Goal: Task Accomplishment & Management: Complete application form

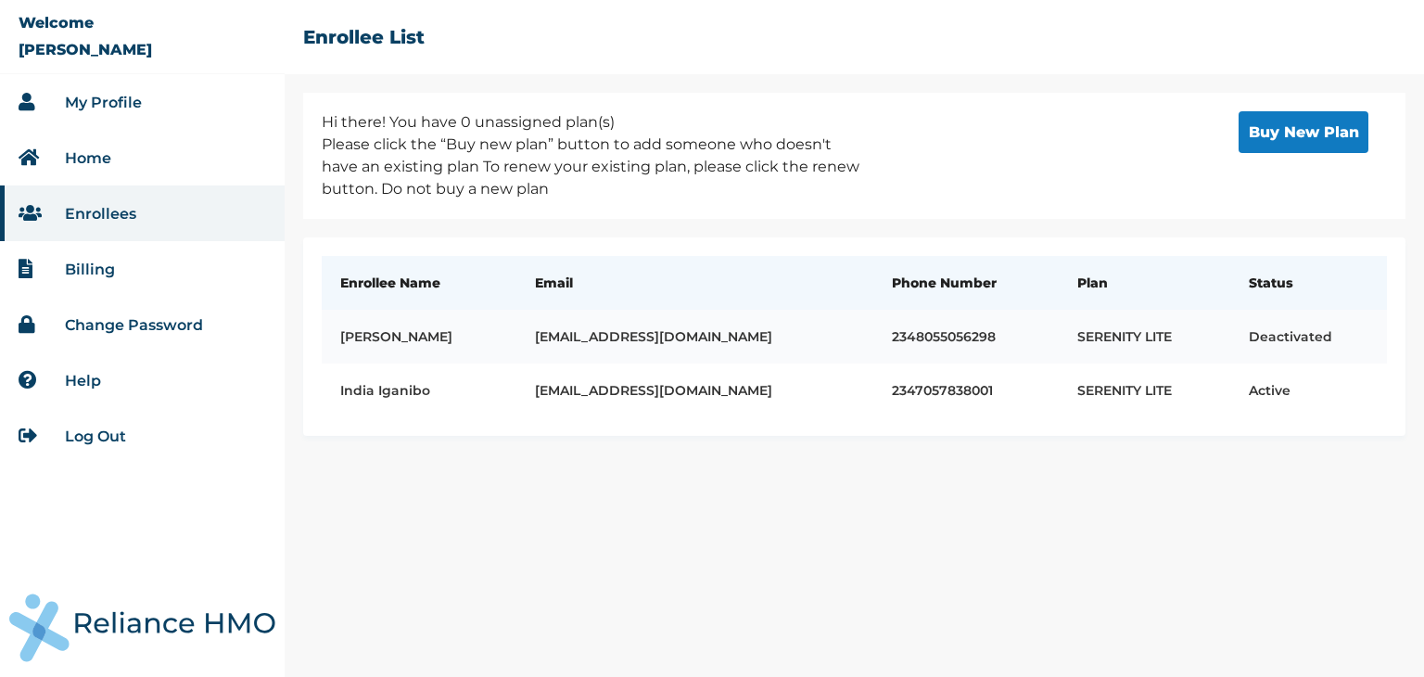
click at [586, 326] on td "soibimacdonald@rocketmail.com" at bounding box center [695, 337] width 358 height 54
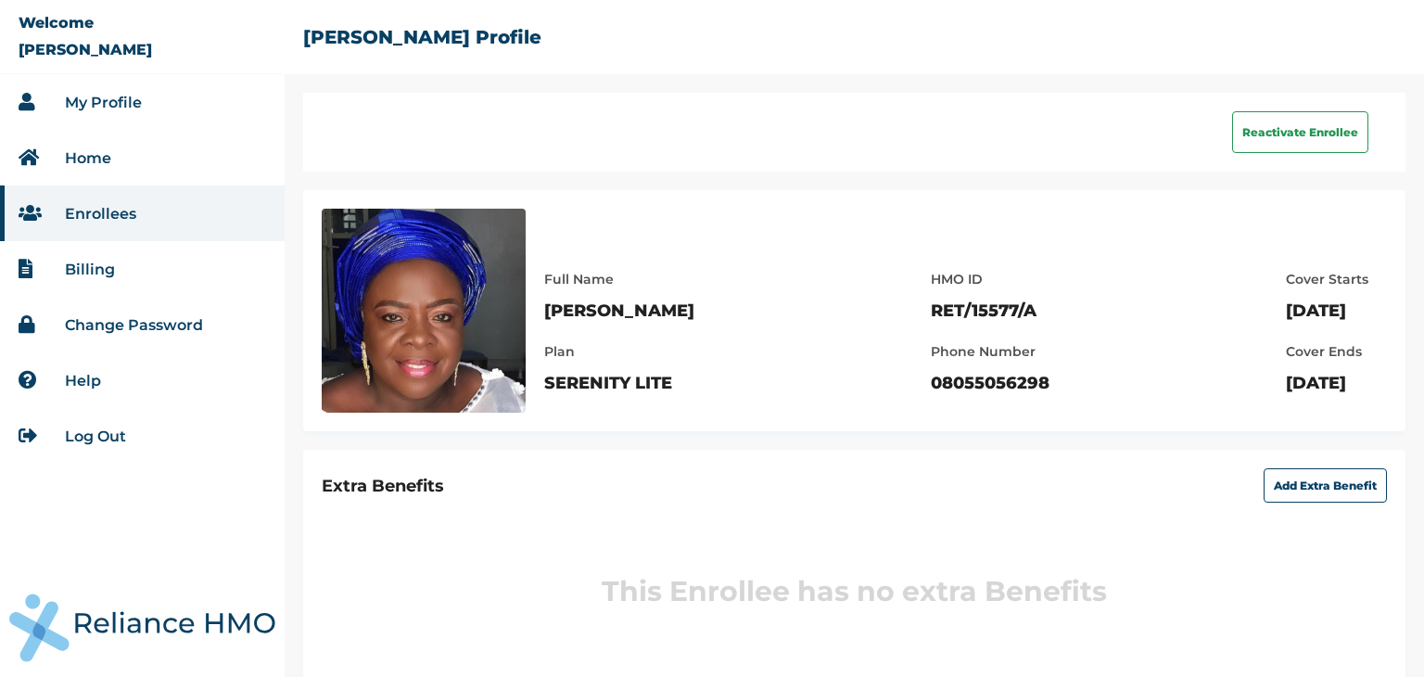
click at [106, 101] on link "My Profile" at bounding box center [103, 103] width 77 height 18
click at [118, 104] on link "My Profile" at bounding box center [103, 103] width 77 height 18
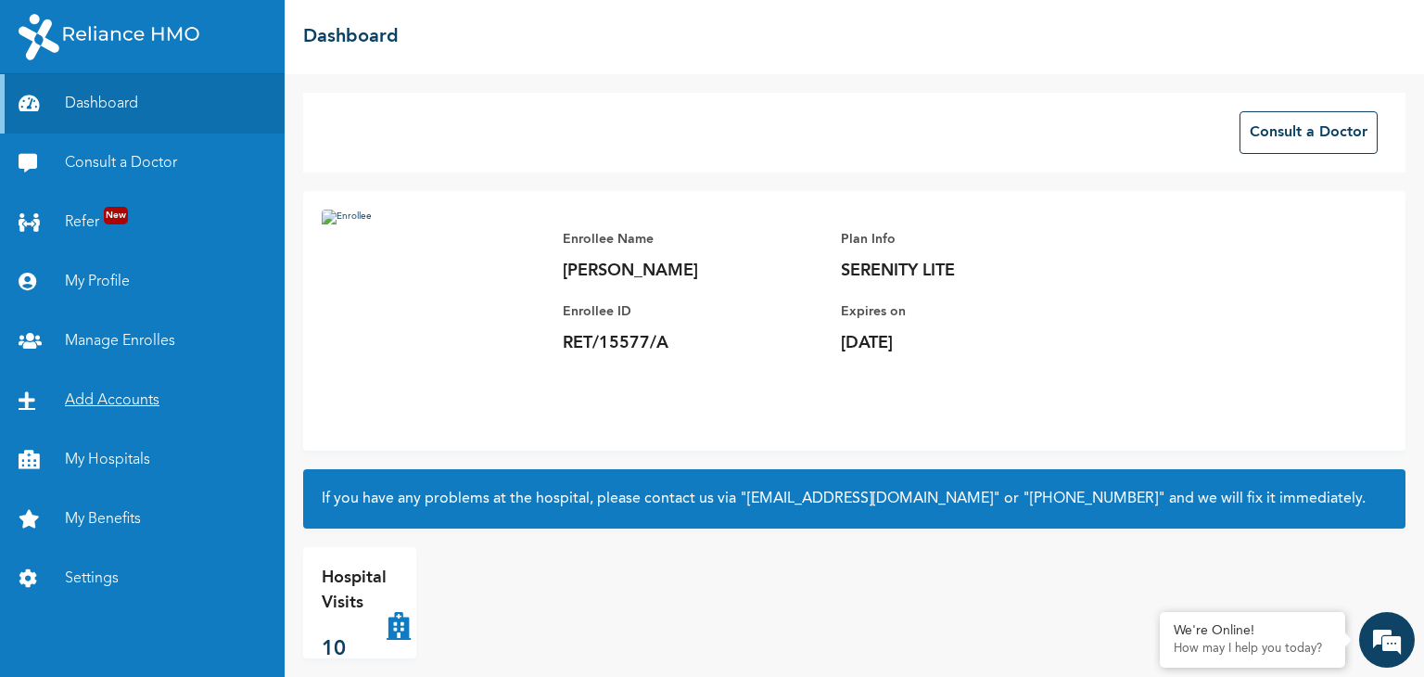
click at [82, 398] on link "Add Accounts" at bounding box center [142, 400] width 285 height 59
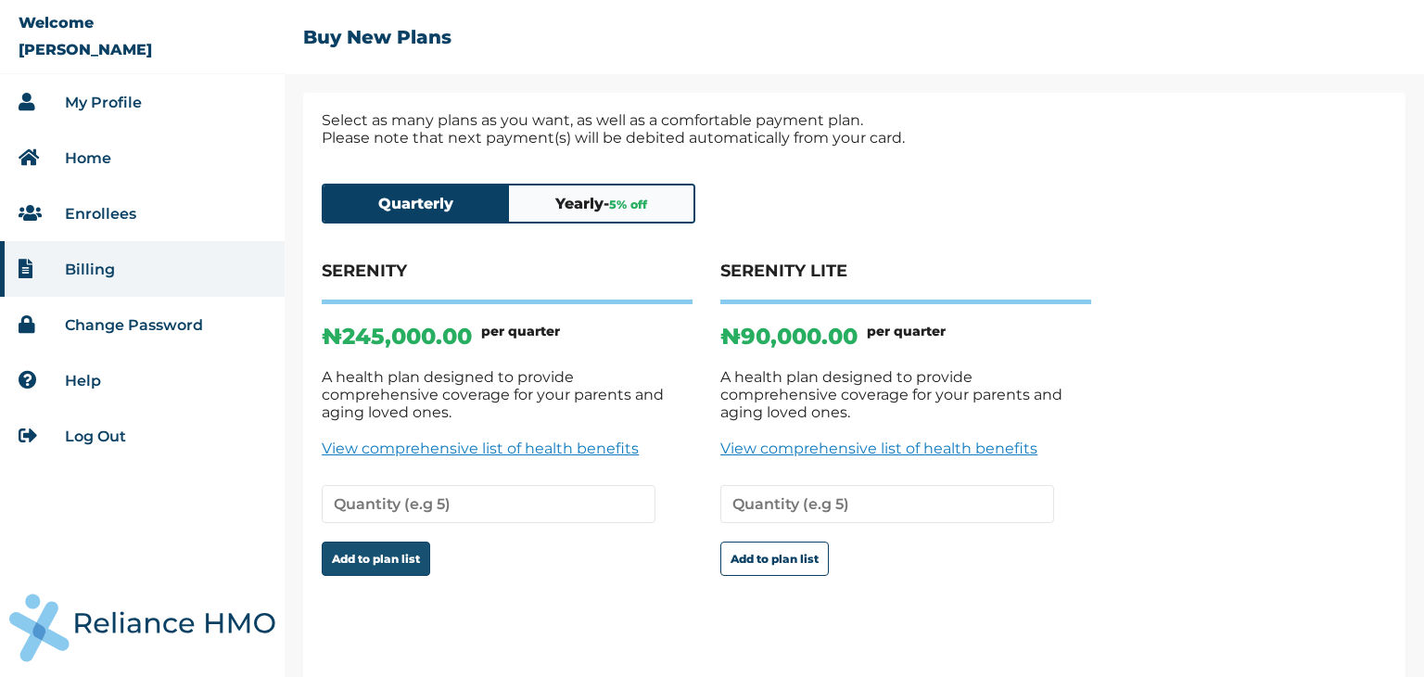
click at [364, 541] on button "Add to plan list" at bounding box center [376, 558] width 108 height 34
type input "1"
click at [635, 485] on input "1" at bounding box center [489, 504] width 334 height 38
click at [374, 543] on button "Add to plan list" at bounding box center [376, 558] width 108 height 34
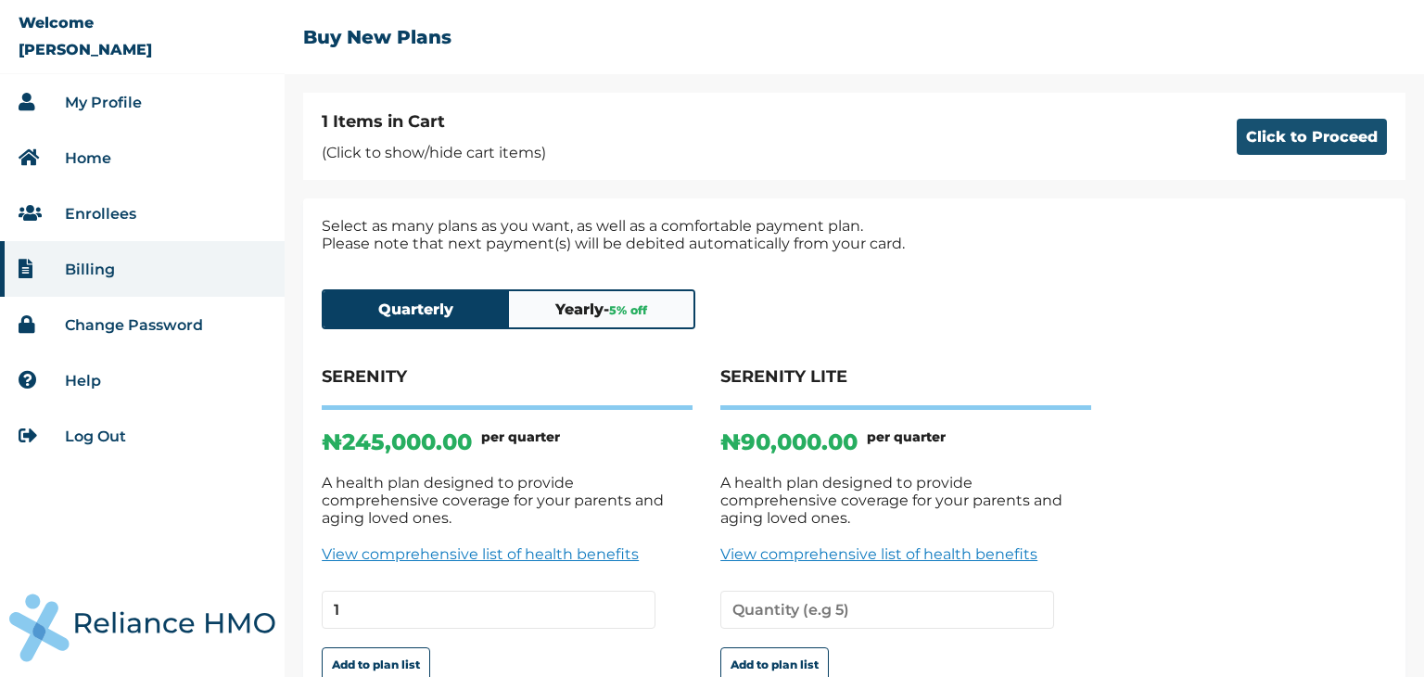
click at [1265, 134] on button "Click to Proceed" at bounding box center [1312, 137] width 150 height 36
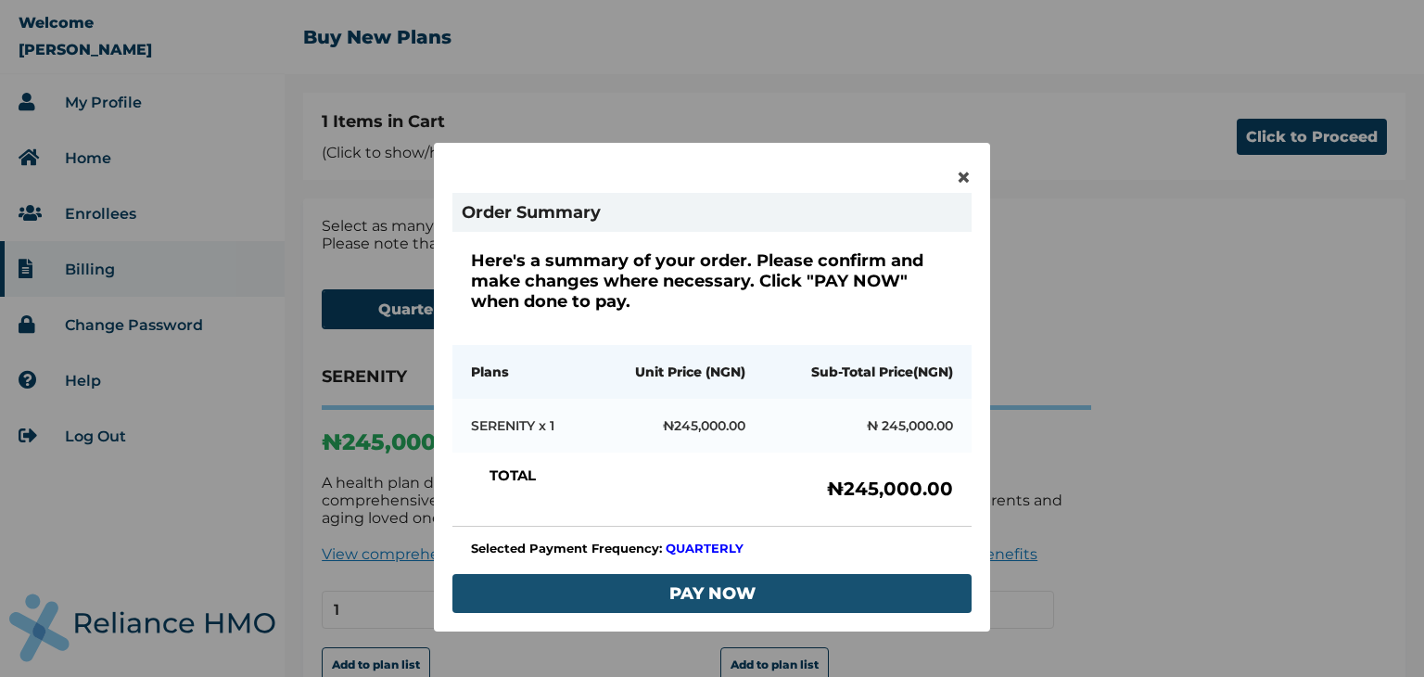
click at [678, 590] on button "PAY NOW" at bounding box center [711, 593] width 519 height 39
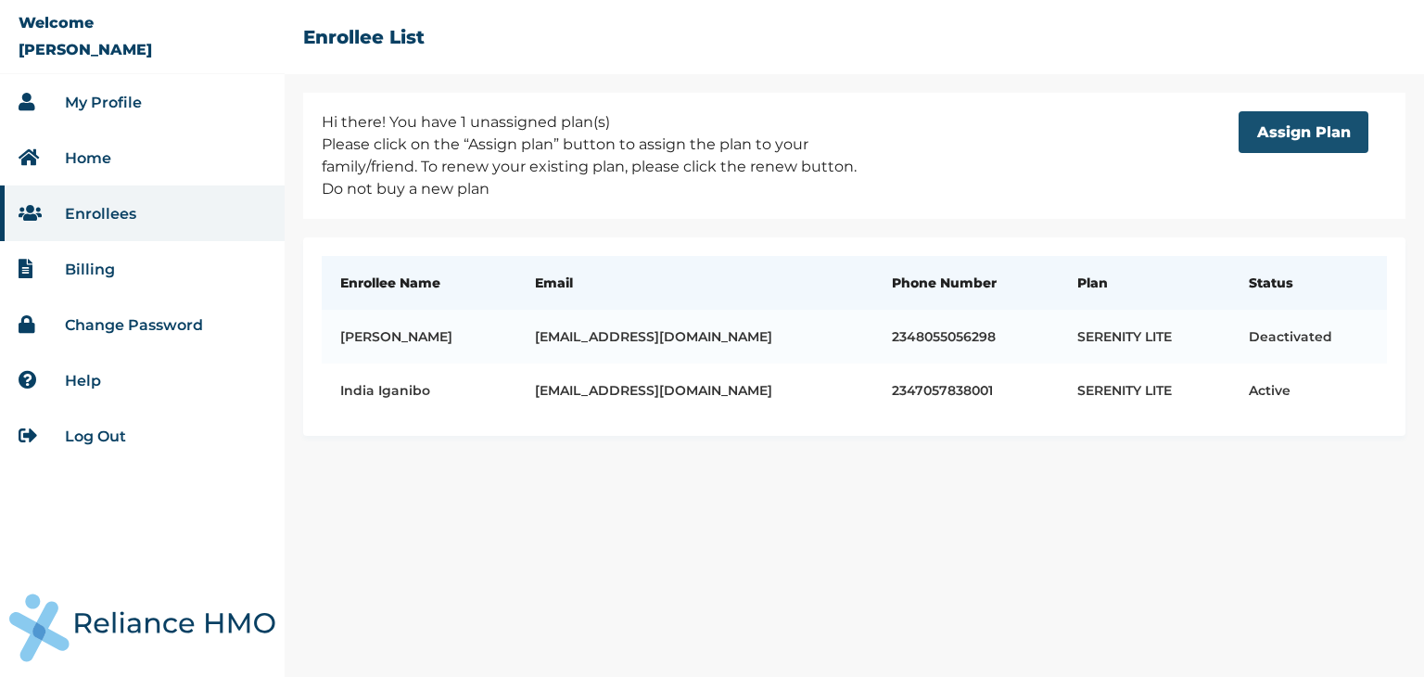
click at [1277, 131] on button "Assign Plan" at bounding box center [1303, 132] width 130 height 42
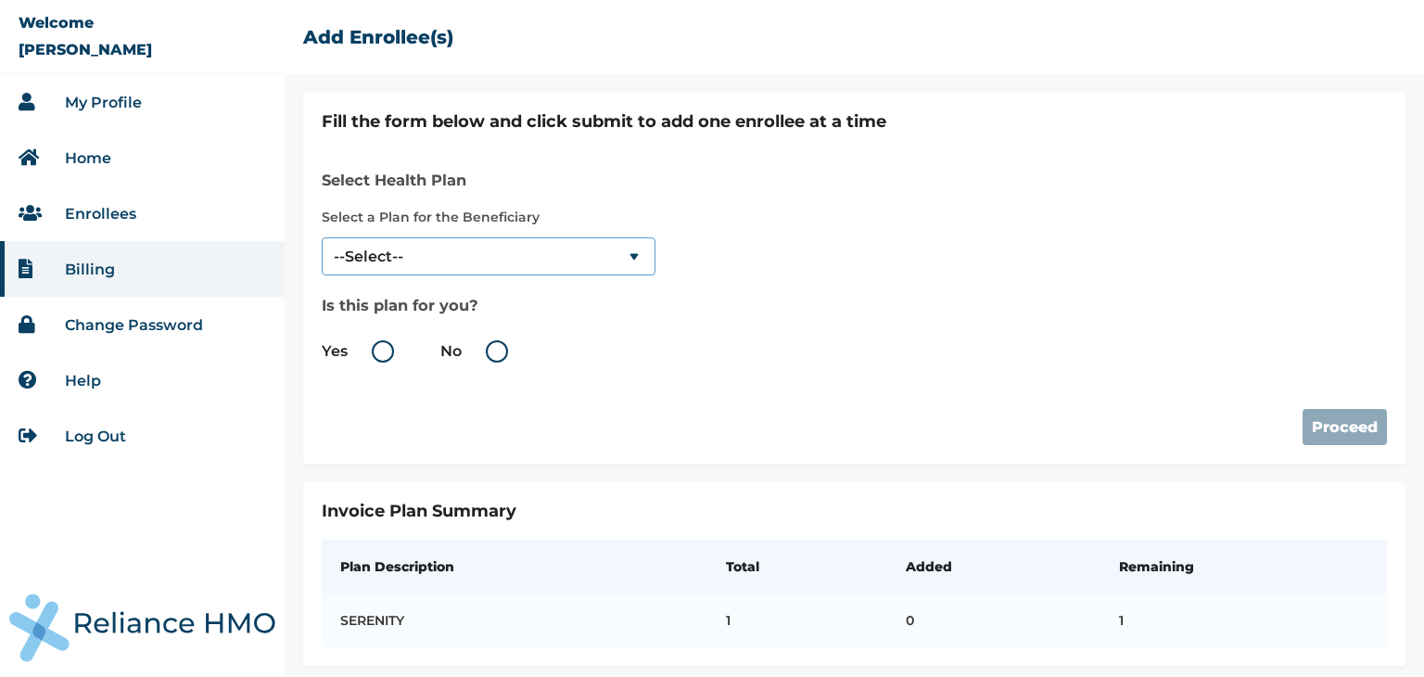
click at [623, 253] on select "--Select-- SERENITY" at bounding box center [489, 256] width 334 height 38
select select "18027"
click at [322, 237] on select "--Select-- SERENITY" at bounding box center [489, 256] width 334 height 38
click at [380, 357] on label "Yes" at bounding box center [363, 351] width 82 height 22
click at [366, 357] on input "Yes" at bounding box center [351, 351] width 30 height 30
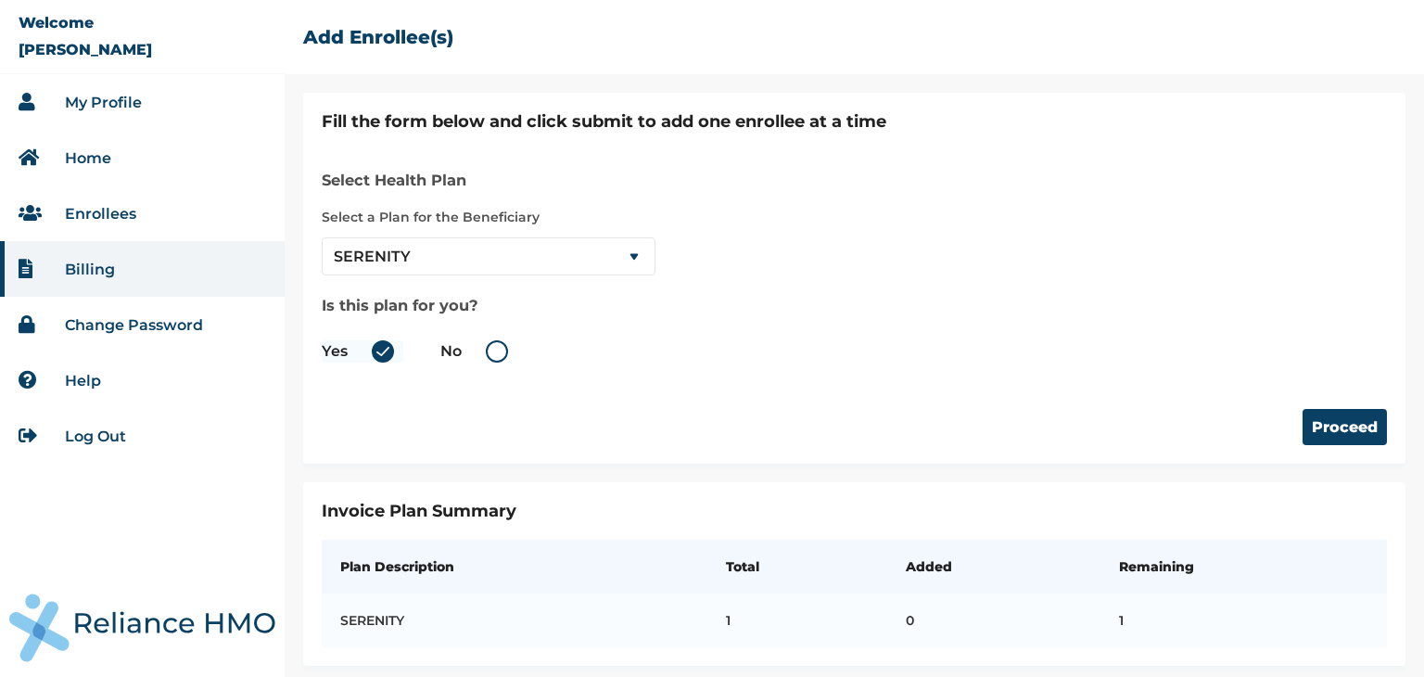
radio input "true"
click at [1303, 428] on button "Proceed" at bounding box center [1344, 427] width 84 height 36
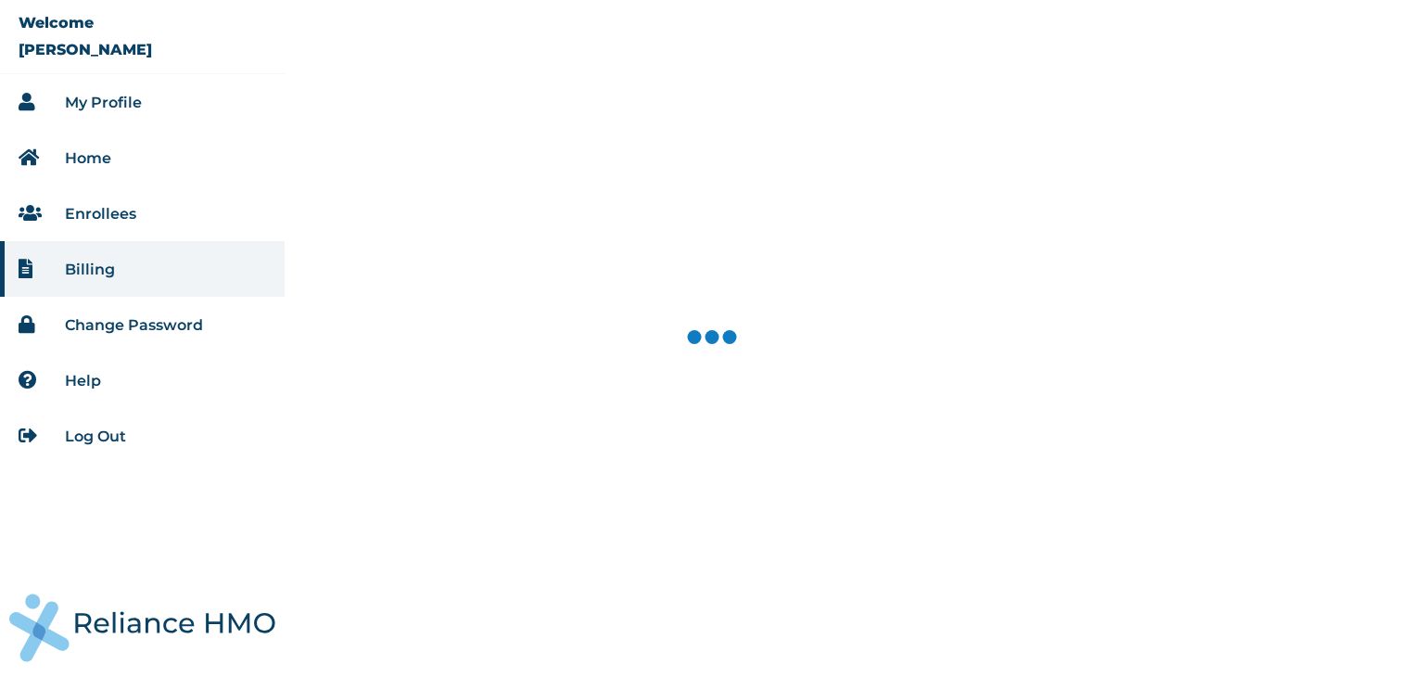
select select "18027"
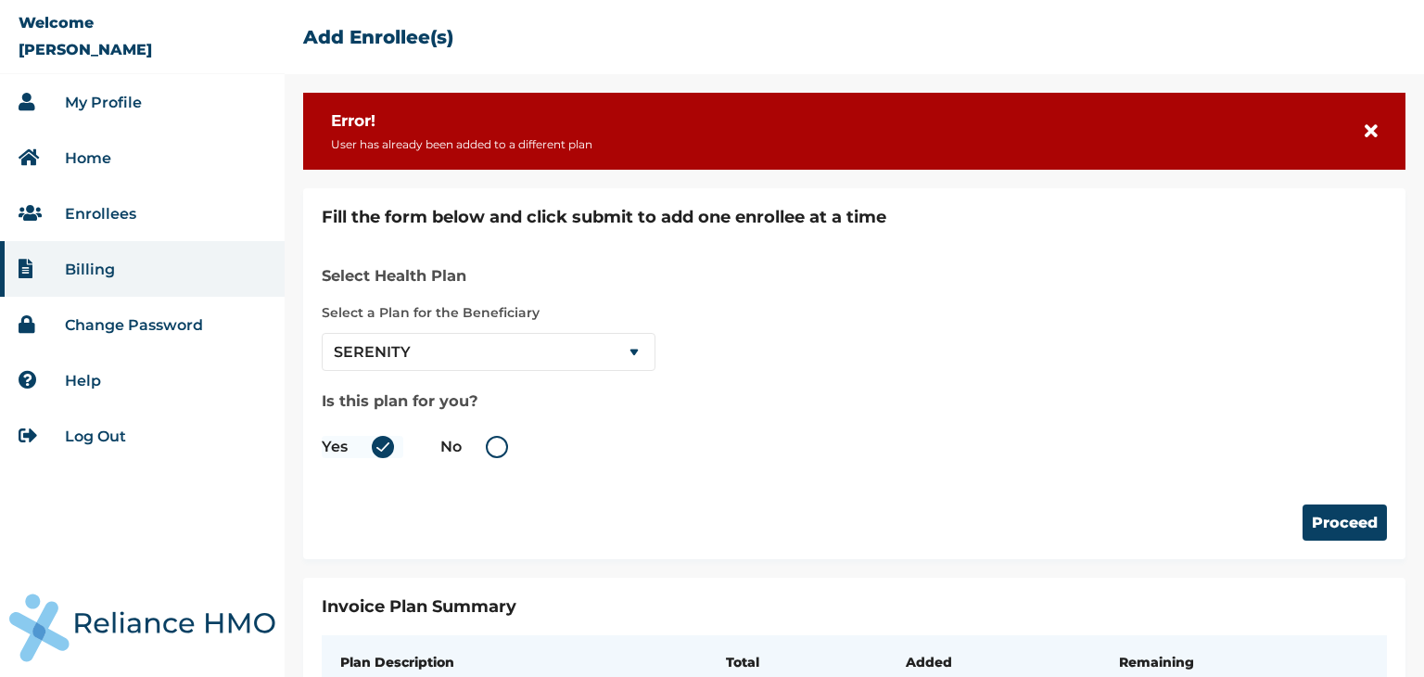
scroll to position [117, 0]
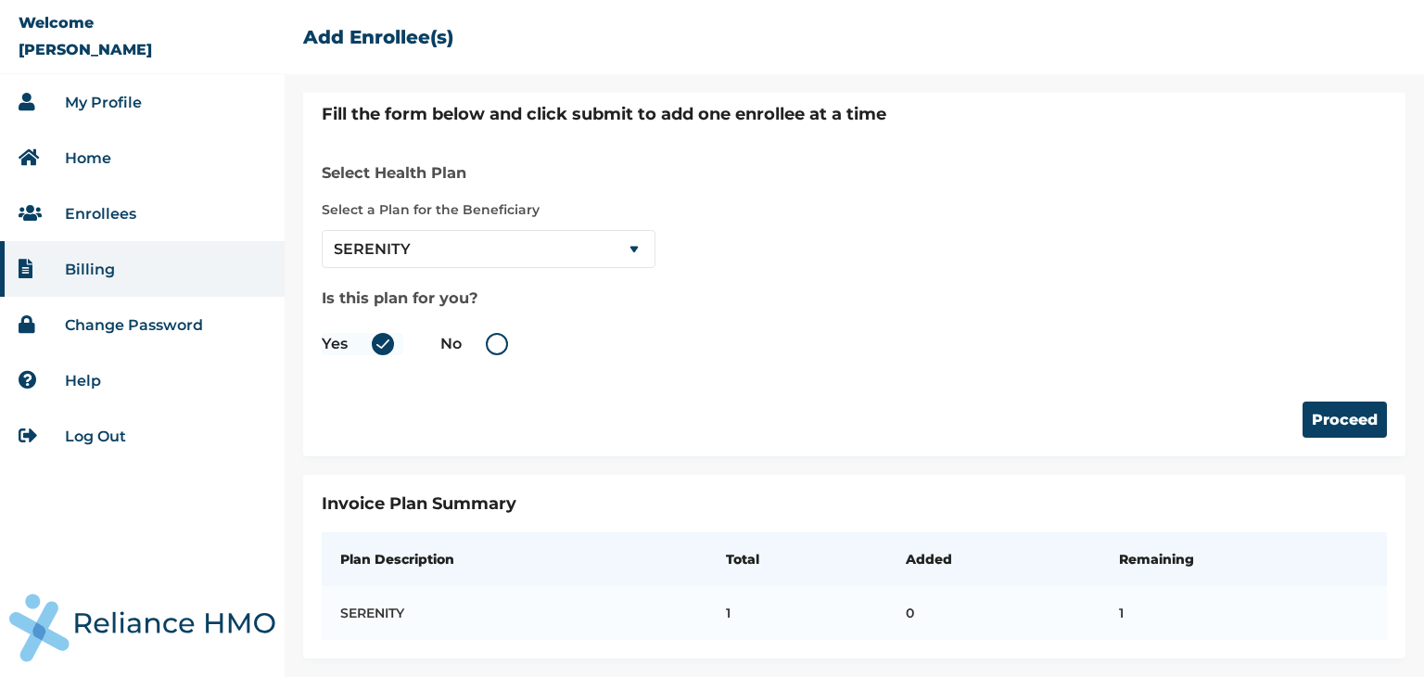
click at [496, 333] on label "No" at bounding box center [478, 344] width 77 height 22
click at [480, 331] on input "No" at bounding box center [465, 344] width 30 height 30
radio input "true"
click at [1346, 403] on button "Proceed" at bounding box center [1344, 419] width 84 height 36
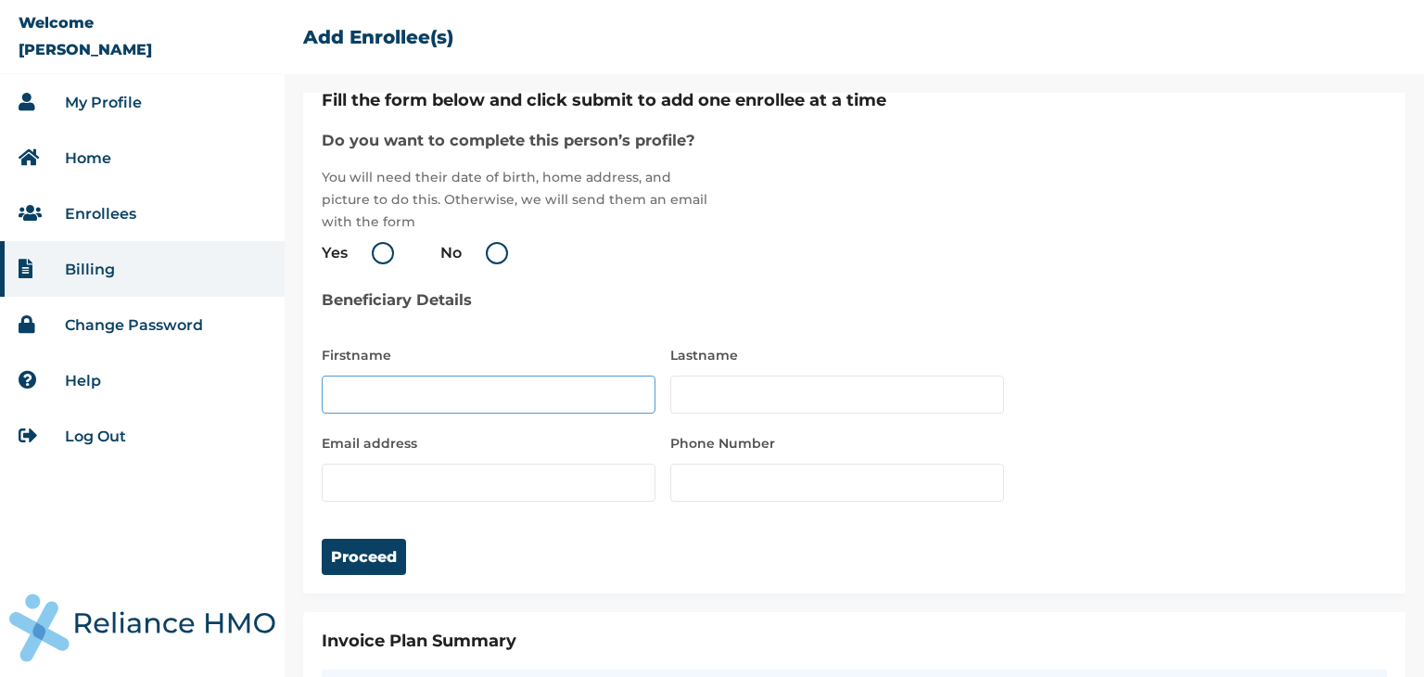
click at [355, 405] on input "text" at bounding box center [489, 394] width 334 height 38
type input "i"
type input "Ibifuro"
click at [683, 398] on input "text" at bounding box center [837, 394] width 334 height 38
type input "MACDONALD"
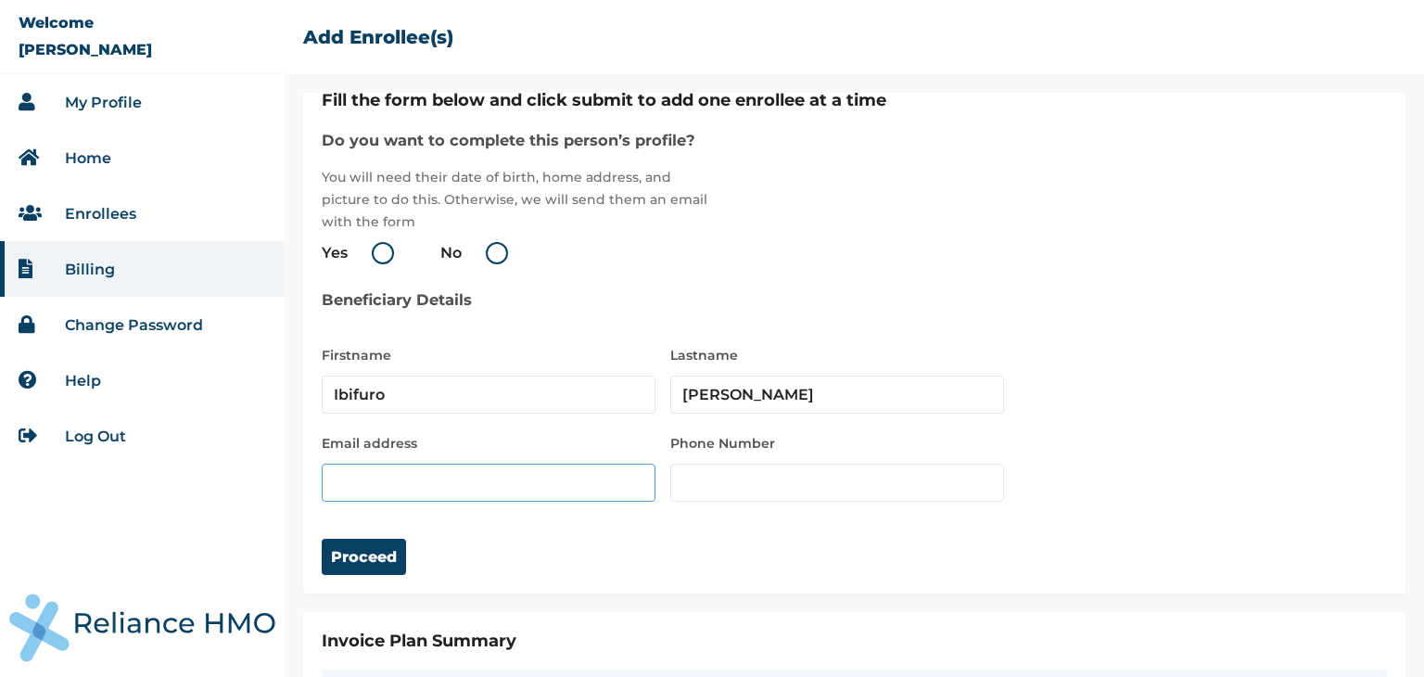
click at [465, 482] on input "email" at bounding box center [489, 482] width 334 height 38
type input "soibimacdonald@rocketmail.com"
click at [712, 491] on input "number" at bounding box center [837, 482] width 334 height 38
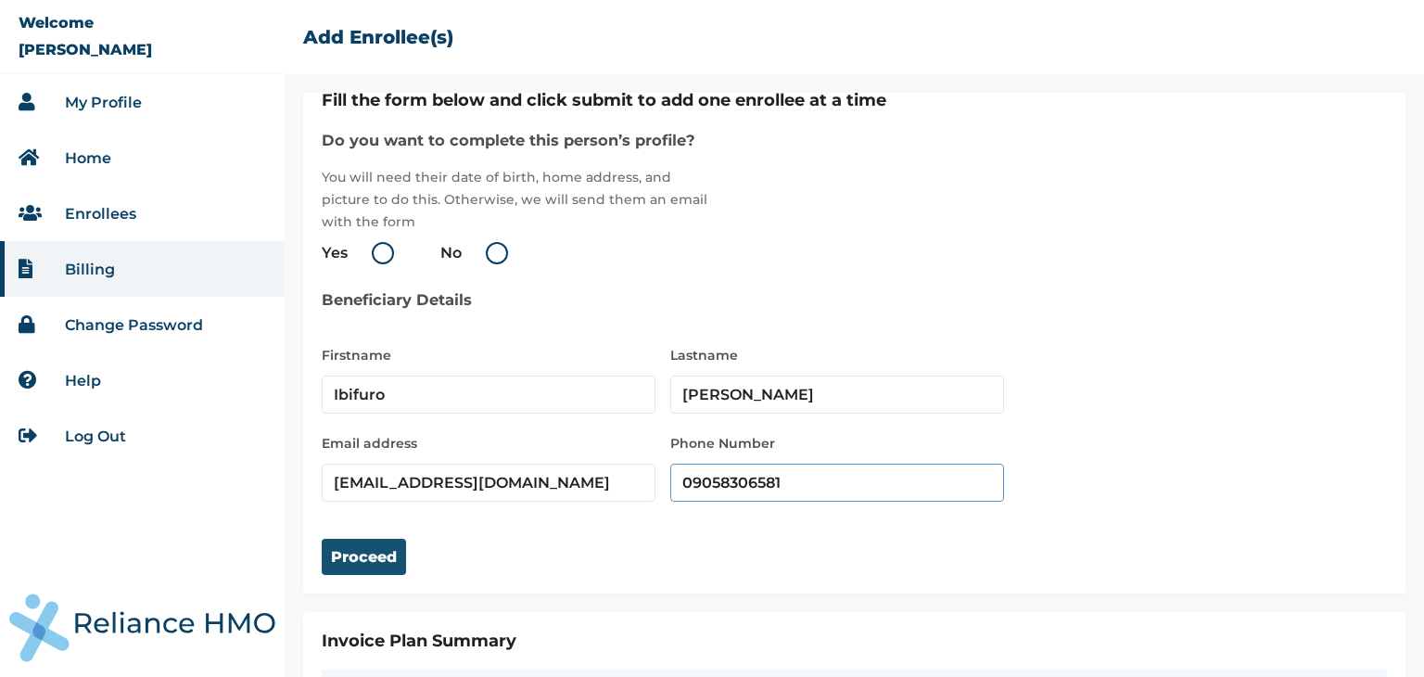
type input "09058306581"
click at [375, 561] on button "Proceed" at bounding box center [364, 557] width 84 height 36
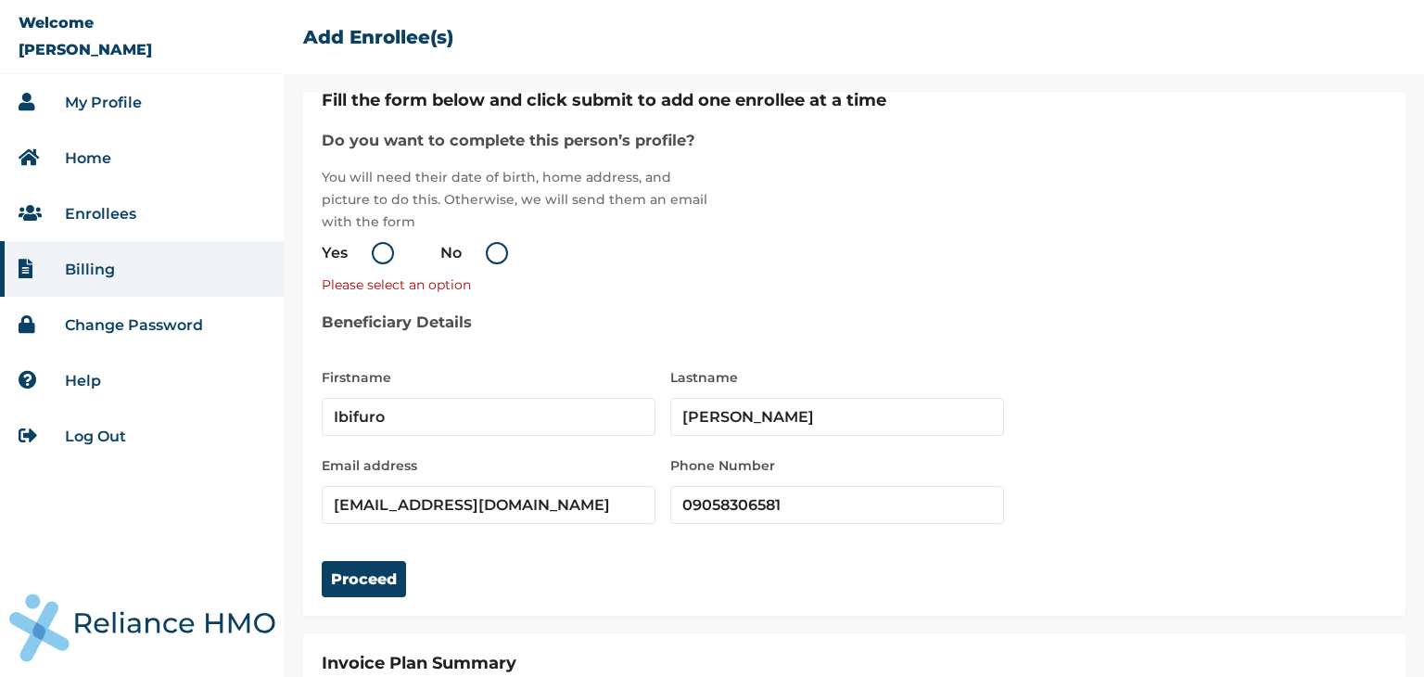
click at [386, 257] on label "Yes" at bounding box center [363, 253] width 82 height 22
click at [366, 257] on input "Yes" at bounding box center [351, 253] width 30 height 30
radio input "true"
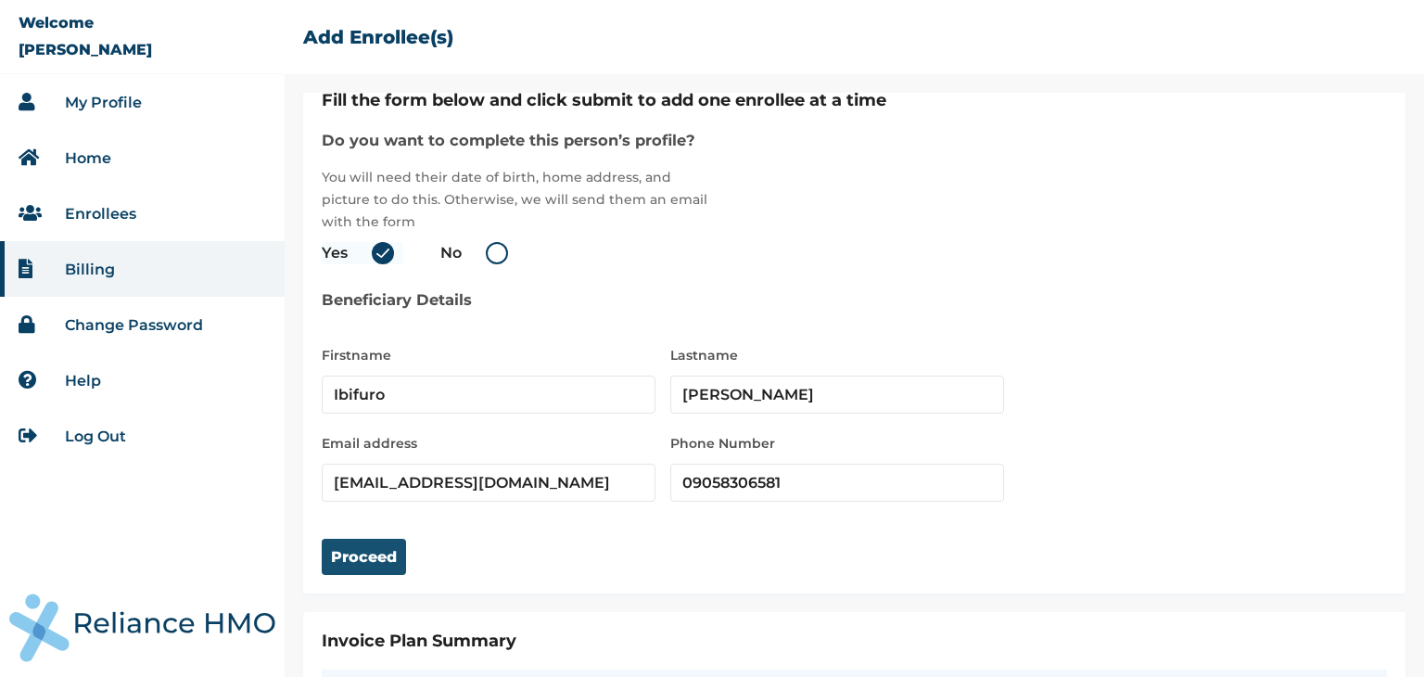
click at [367, 555] on button "Proceed" at bounding box center [364, 557] width 84 height 36
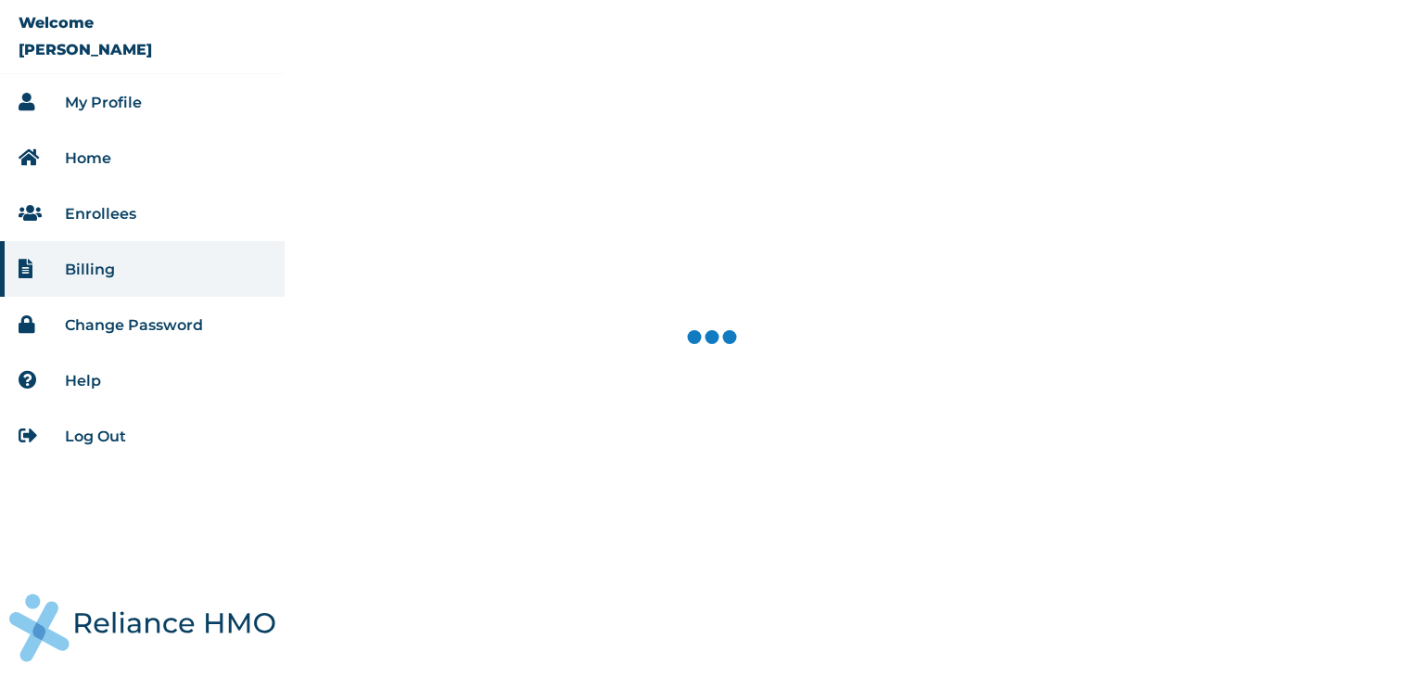
select select "18027"
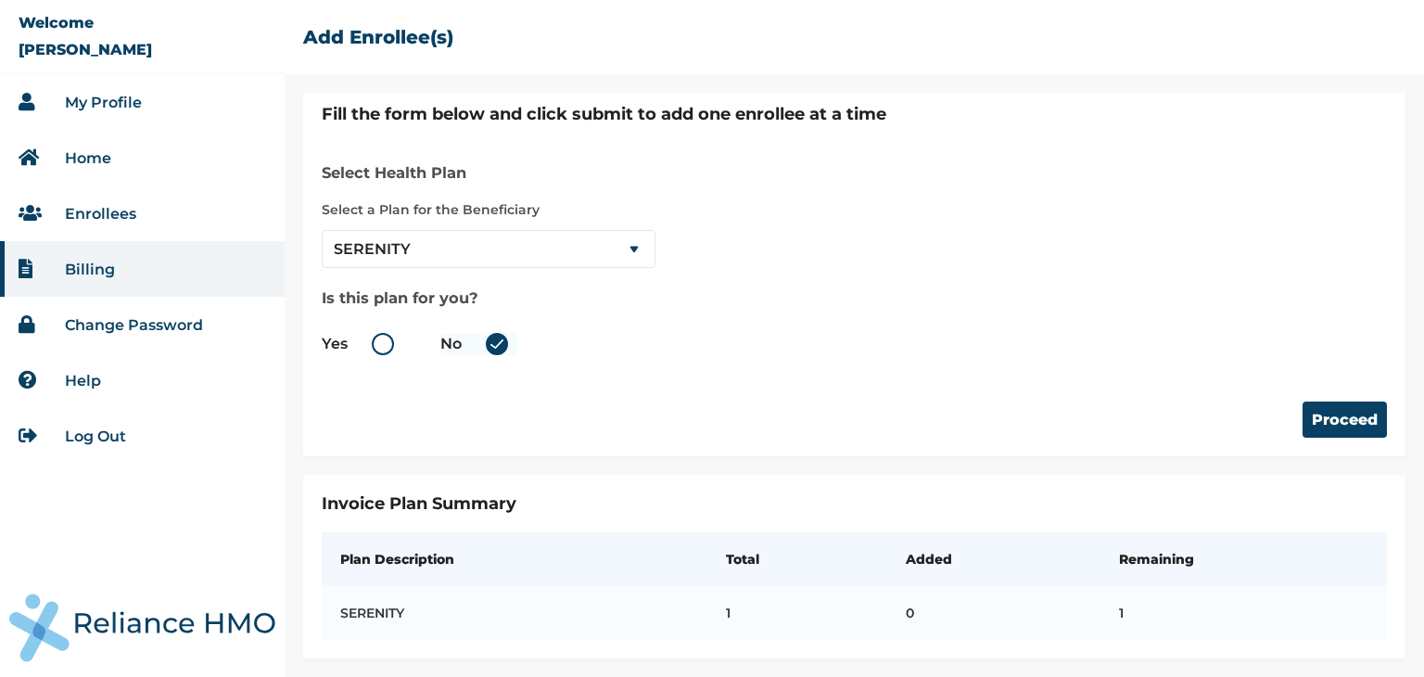
scroll to position [0, 0]
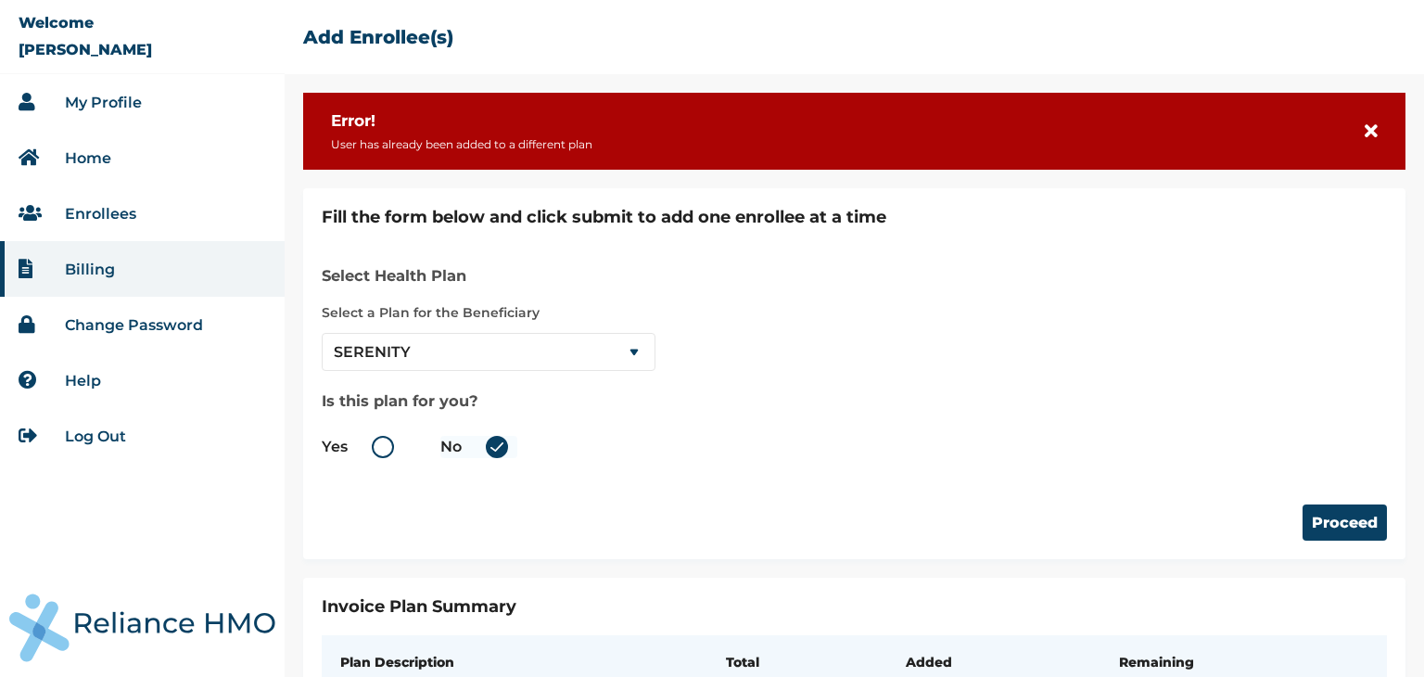
click at [84, 101] on link "My Profile" at bounding box center [103, 103] width 77 height 18
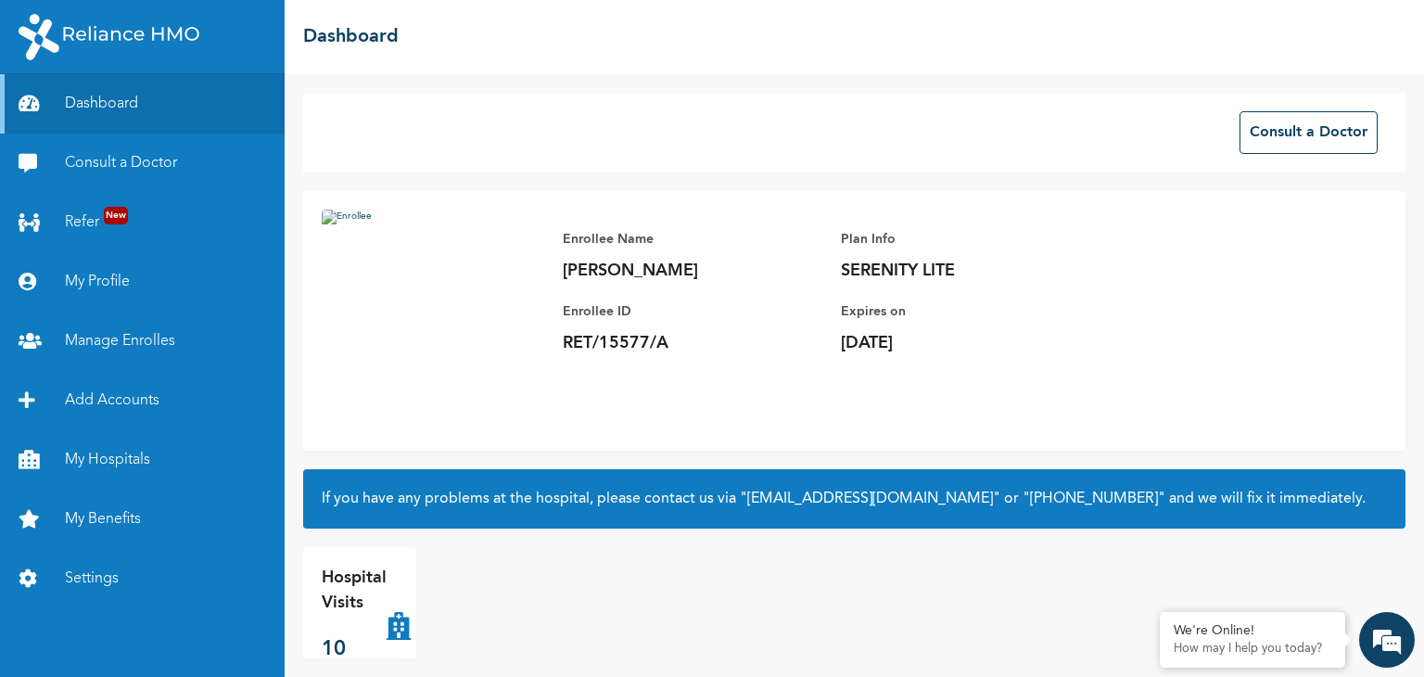
scroll to position [19, 0]
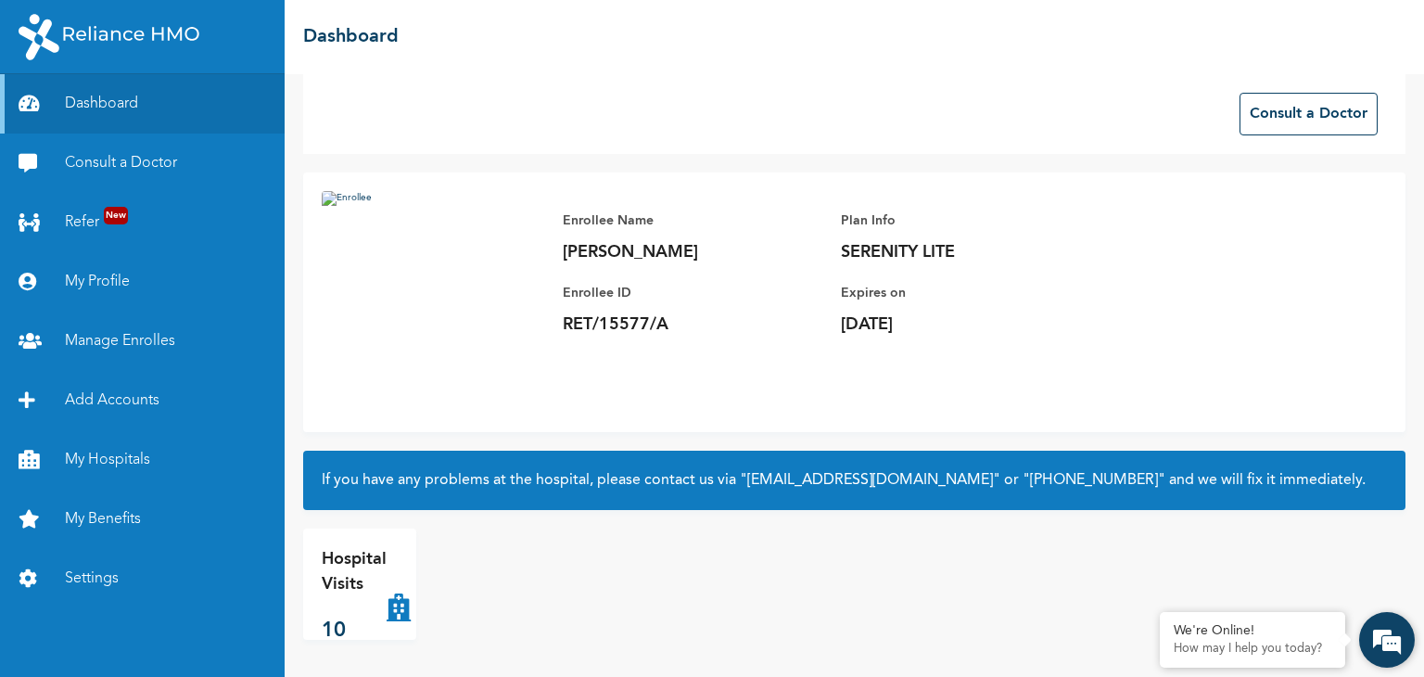
click at [1382, 634] on em at bounding box center [1387, 640] width 50 height 50
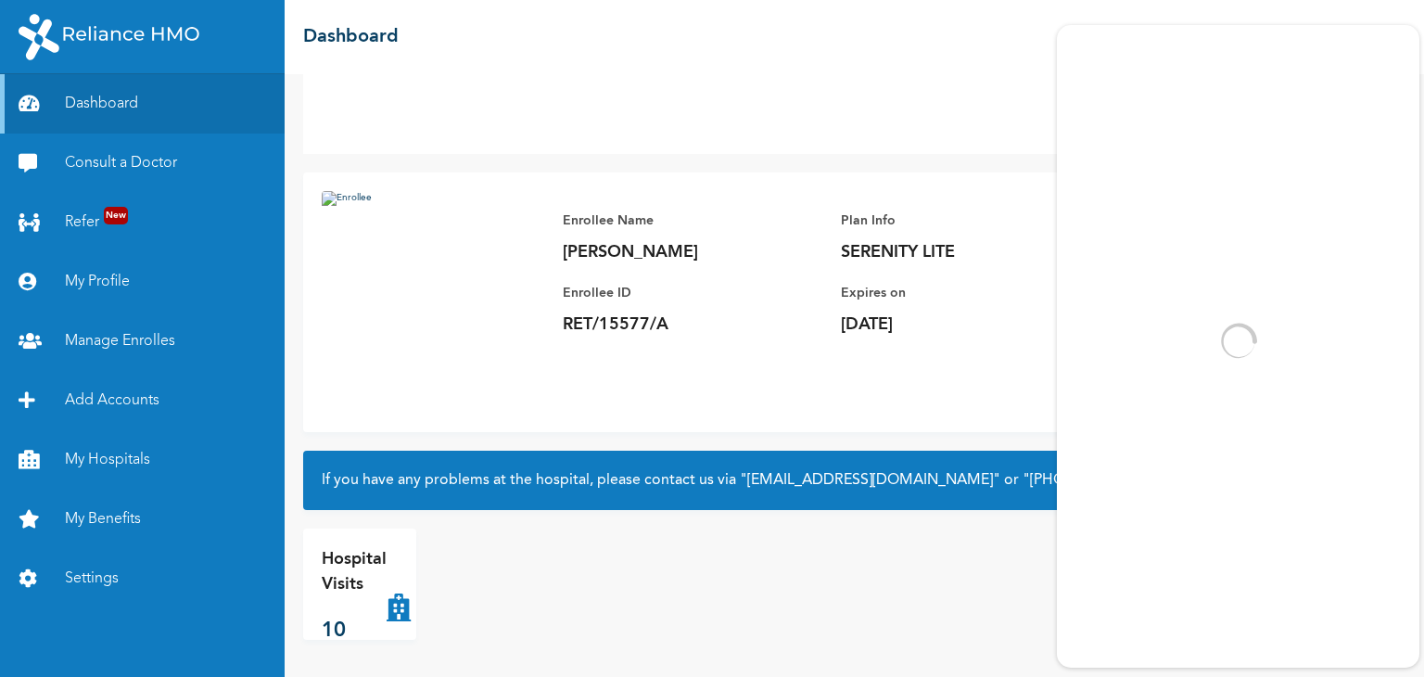
scroll to position [0, 0]
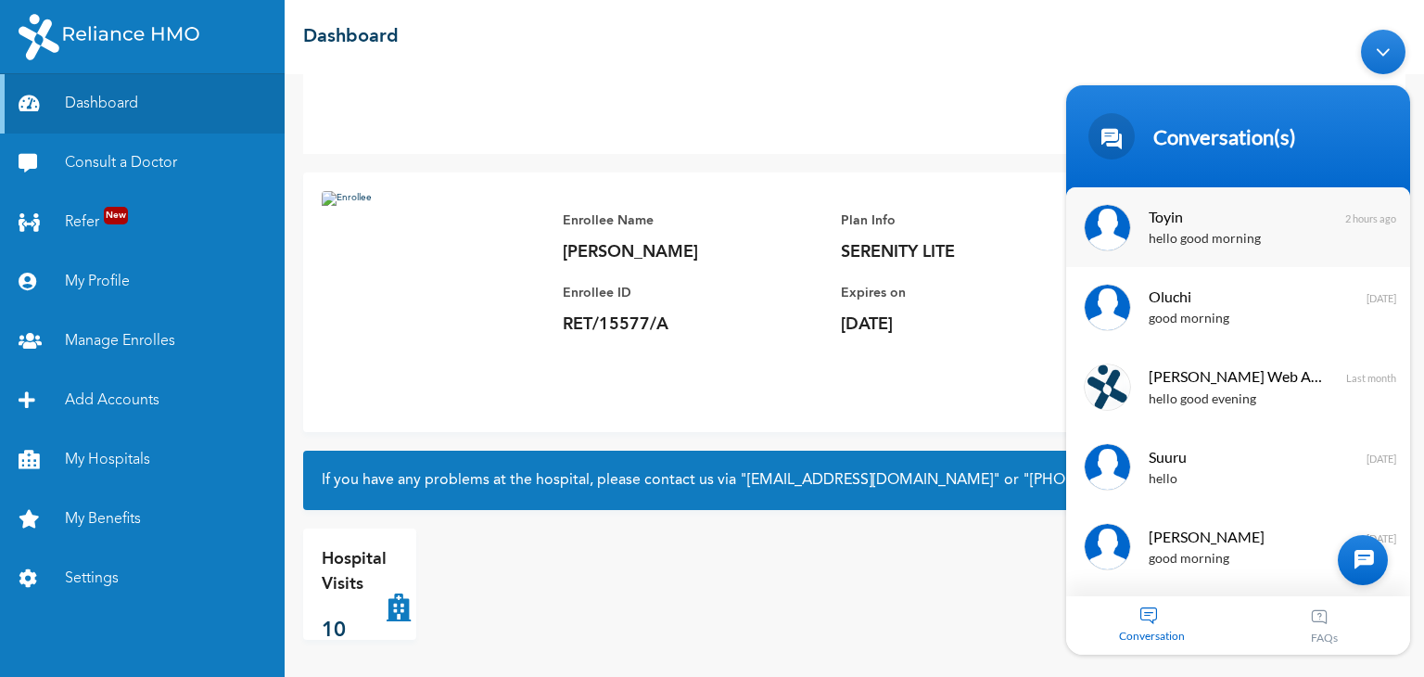
click at [1262, 247] on div "hello good morning" at bounding box center [1265, 238] width 234 height 21
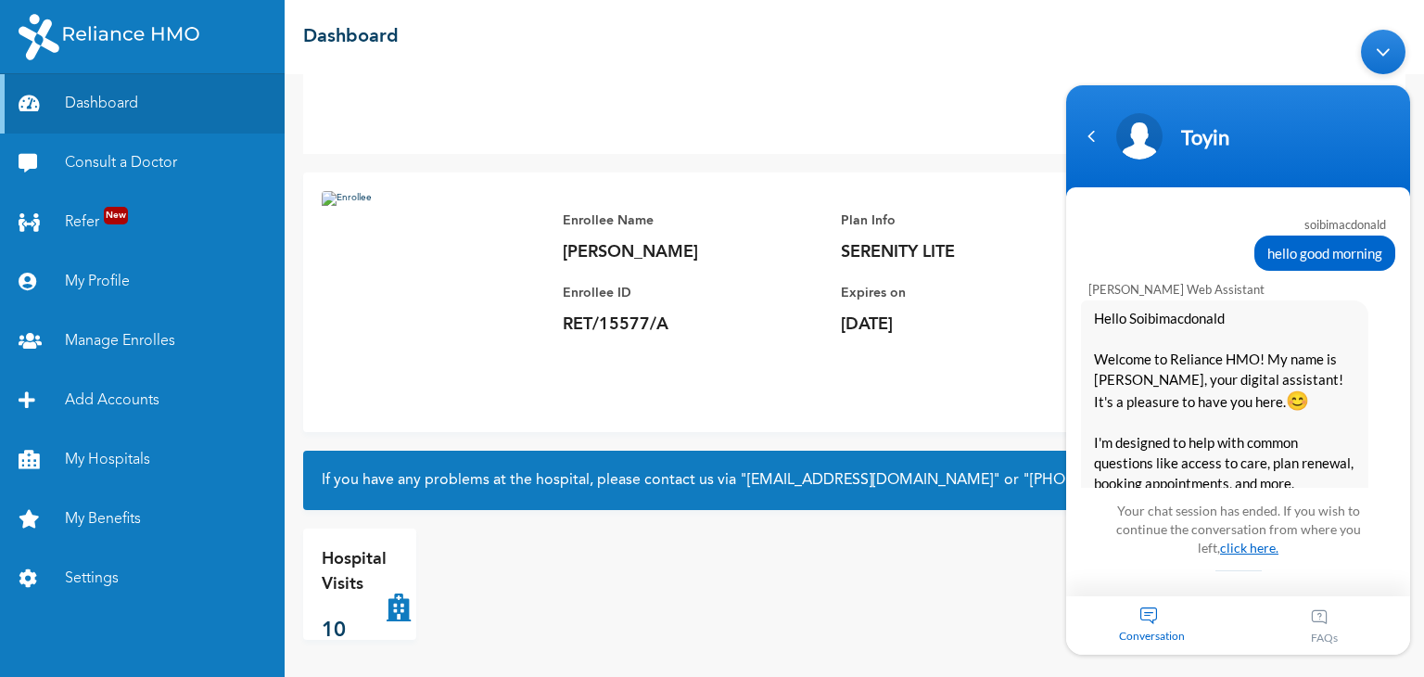
click at [1237, 547] on link "click here." at bounding box center [1249, 547] width 58 height 16
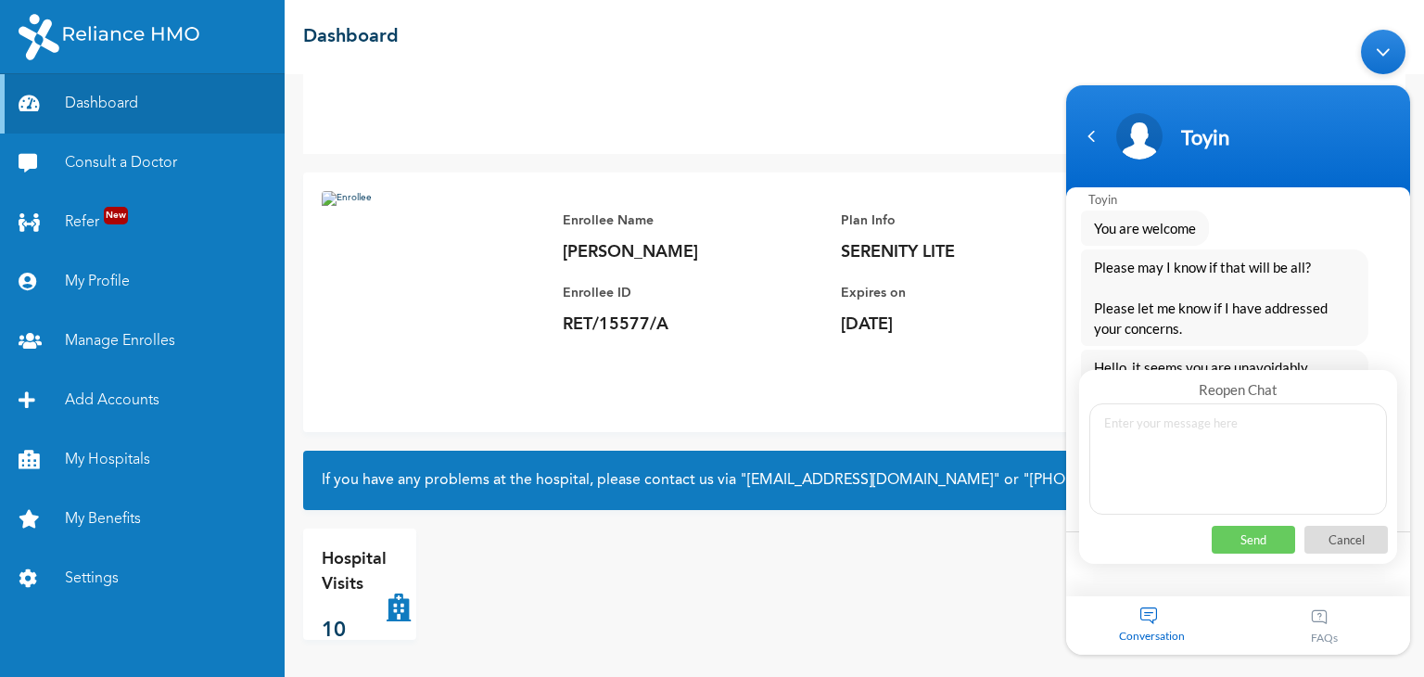
scroll to position [3203, 0]
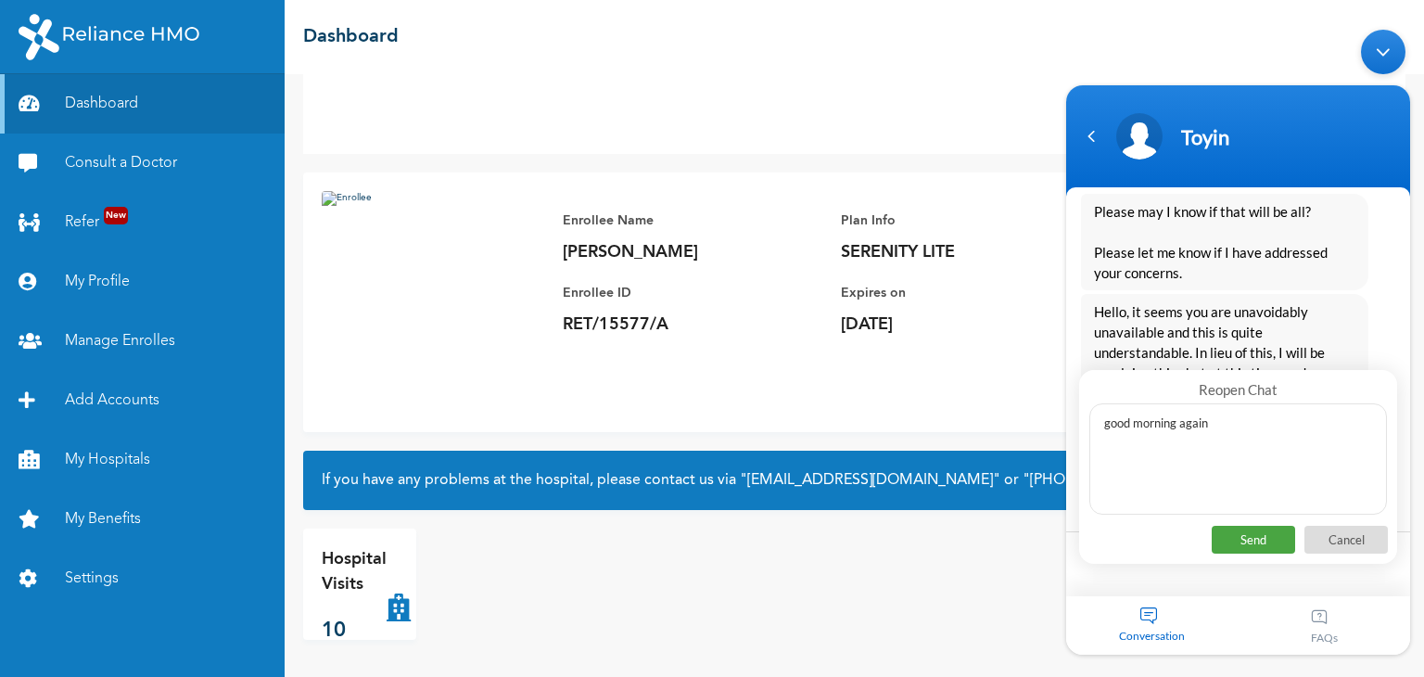
type textarea "good morning again"
click at [1255, 543] on p "Send" at bounding box center [1253, 539] width 83 height 28
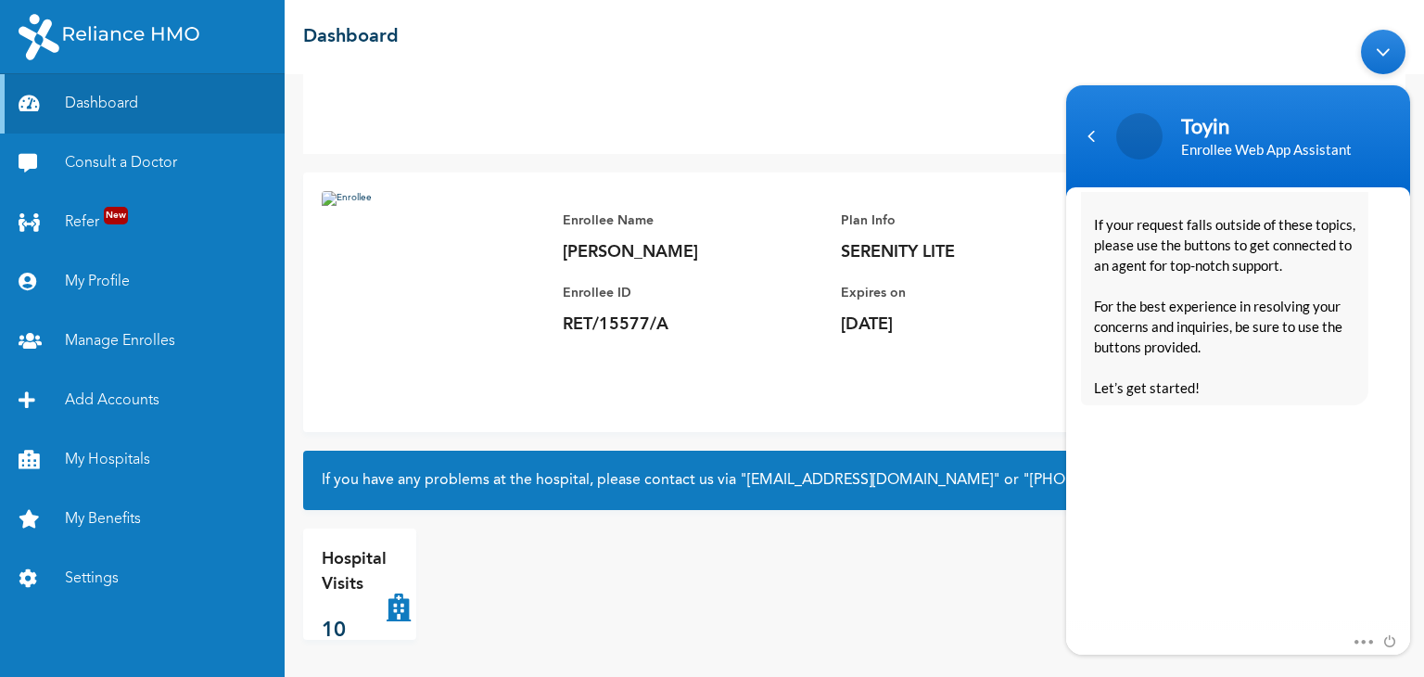
scroll to position [4008, 0]
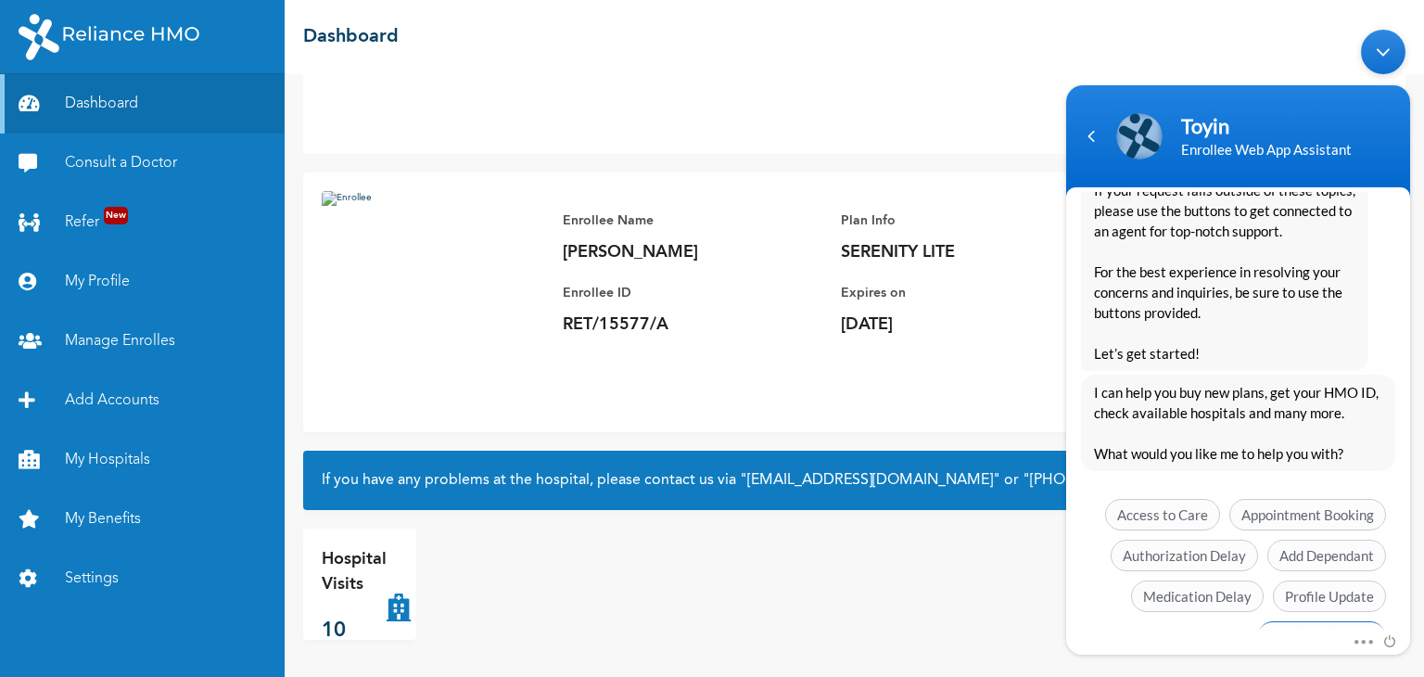
click at [1324, 620] on span "See more options" at bounding box center [1321, 636] width 129 height 32
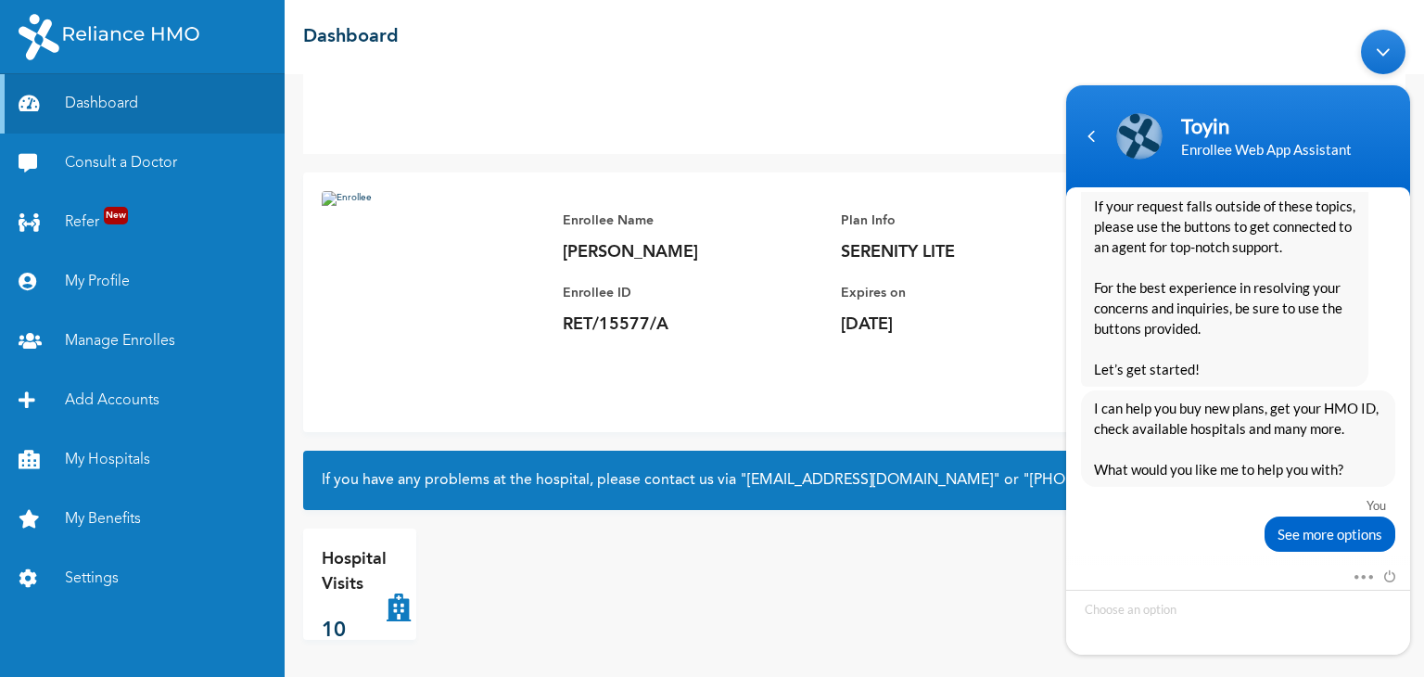
scroll to position [4169, 0]
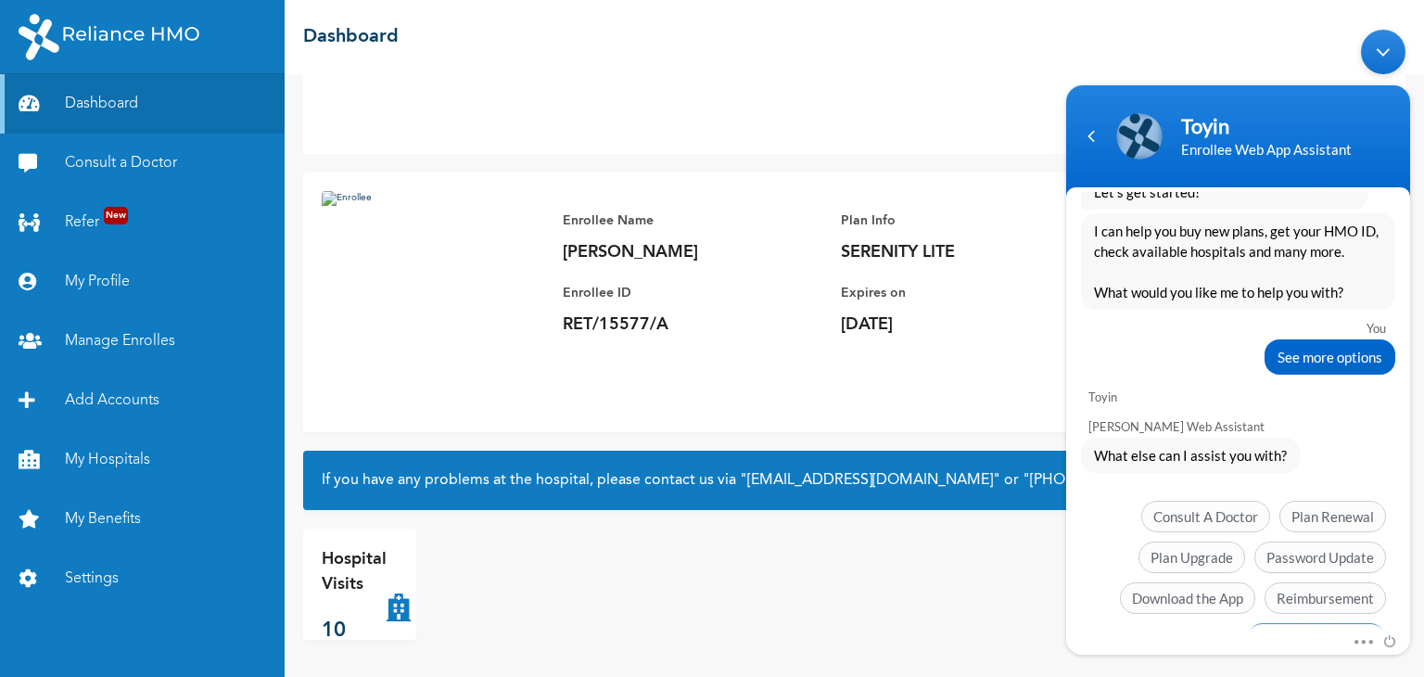
click at [1301, 622] on span "Chat with an agent" at bounding box center [1316, 638] width 139 height 32
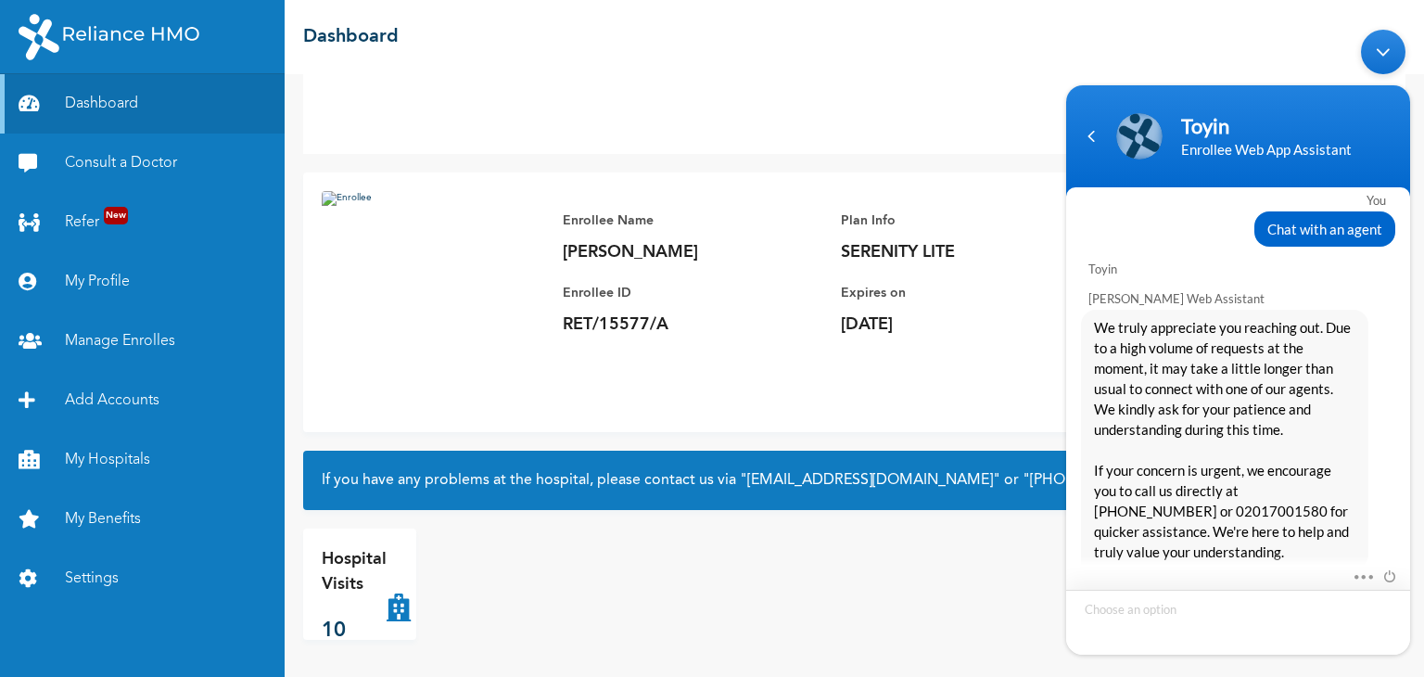
scroll to position [4558, 0]
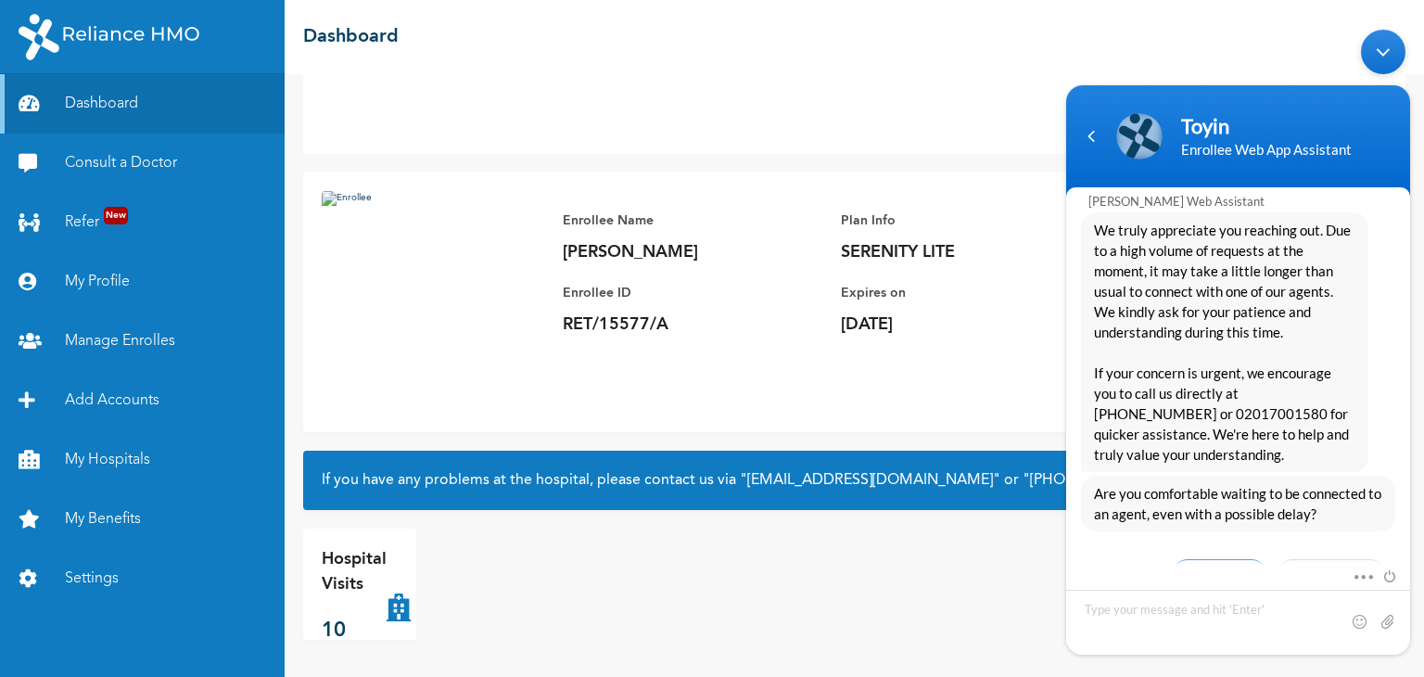
click at [1212, 558] on span "Yes, I’ll wait" at bounding box center [1219, 574] width 95 height 32
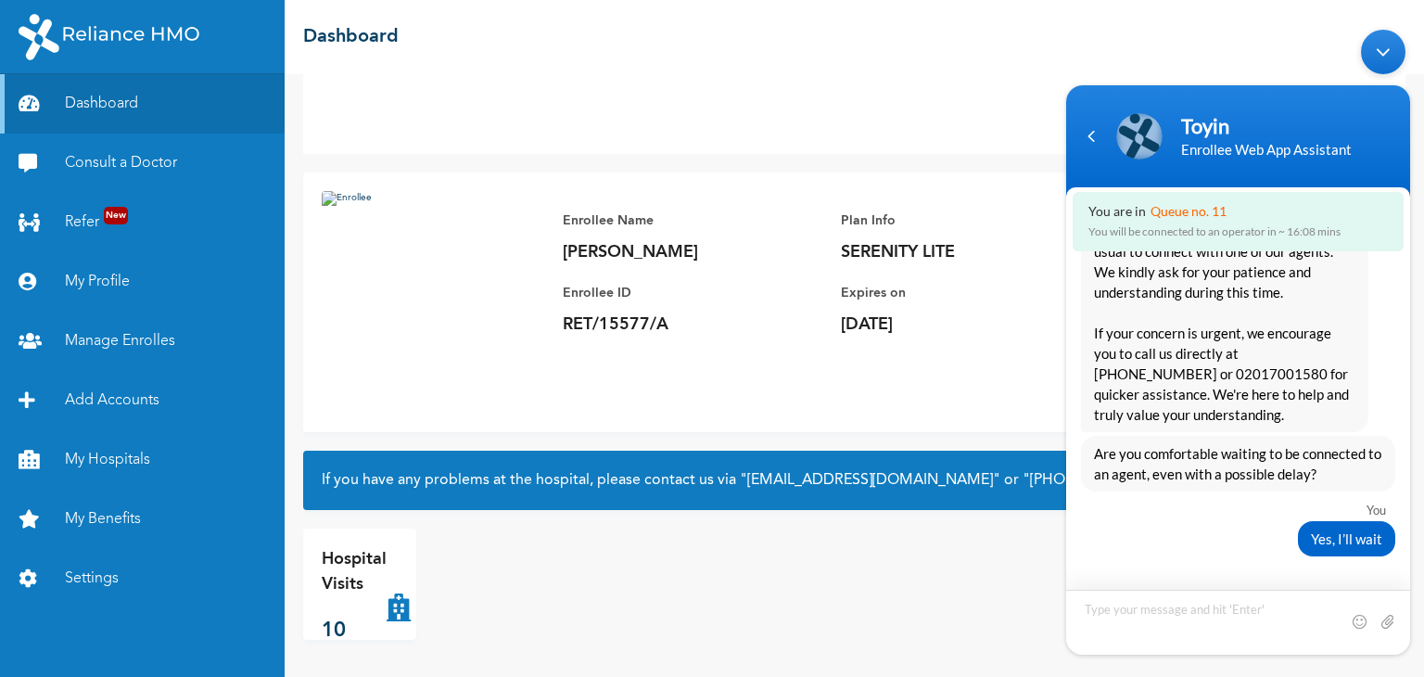
scroll to position [4822, 0]
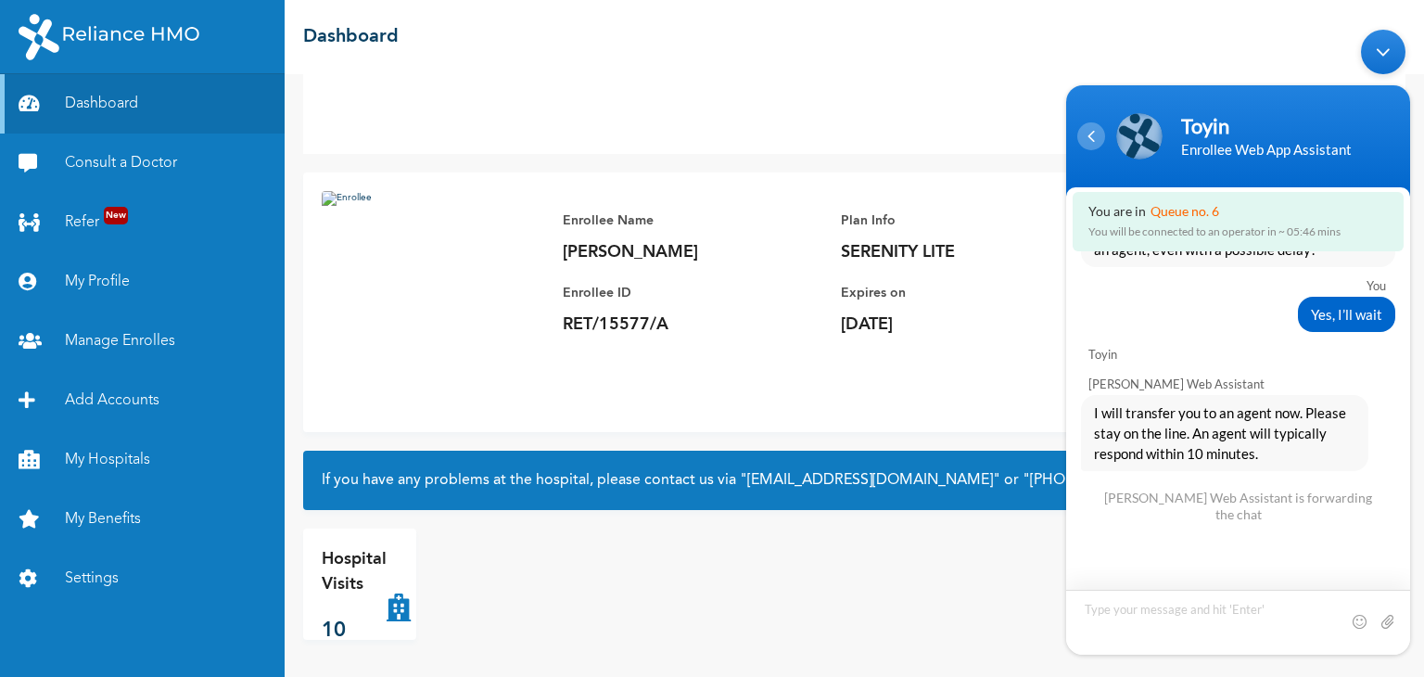
click at [1086, 143] on div "Navigation go back" at bounding box center [1091, 135] width 28 height 28
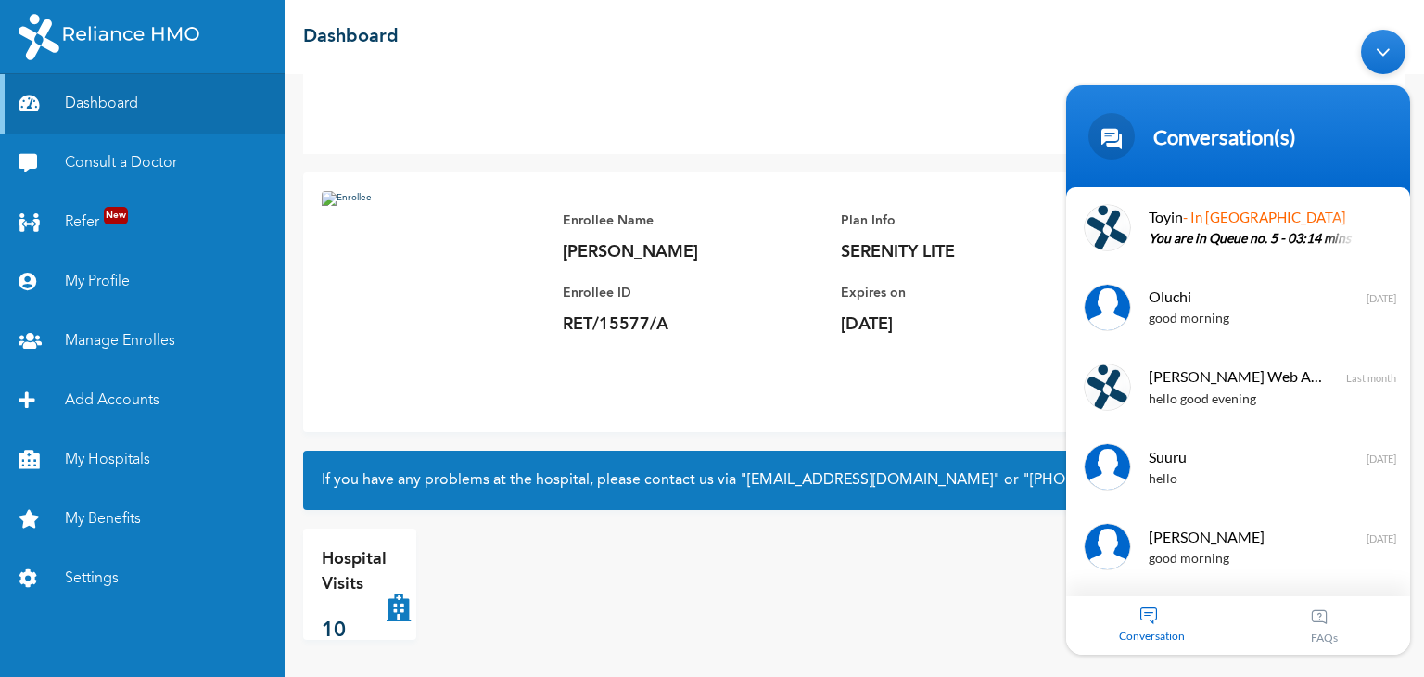
click at [711, 561] on div "Hospital Visits 10" at bounding box center [854, 583] width 1102 height 111
click at [822, 593] on div "Hospital Visits 10" at bounding box center [854, 583] width 1102 height 111
click at [1223, 234] on p "You are in Queue no. 1 - 00:32 mins" at bounding box center [1265, 238] width 234 height 21
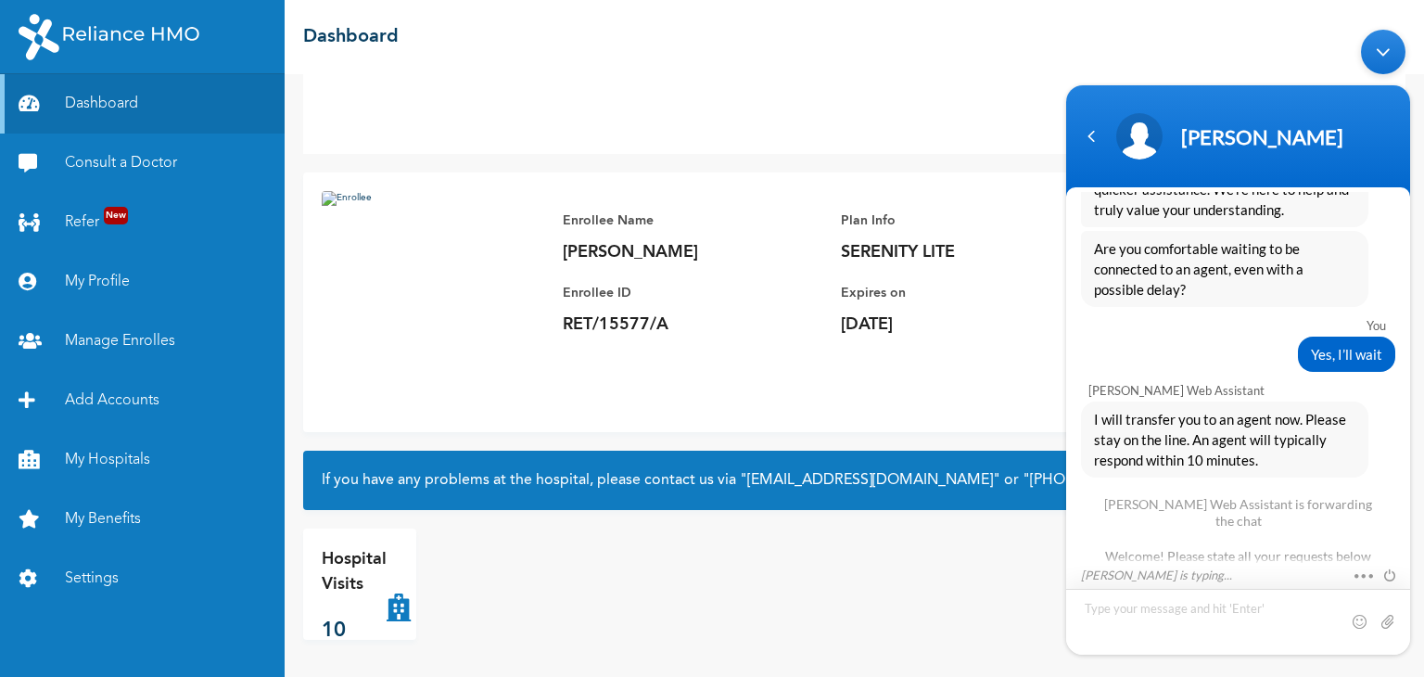
click at [1186, 611] on textarea "Type your message and hit 'Enter'" at bounding box center [1238, 621] width 344 height 66
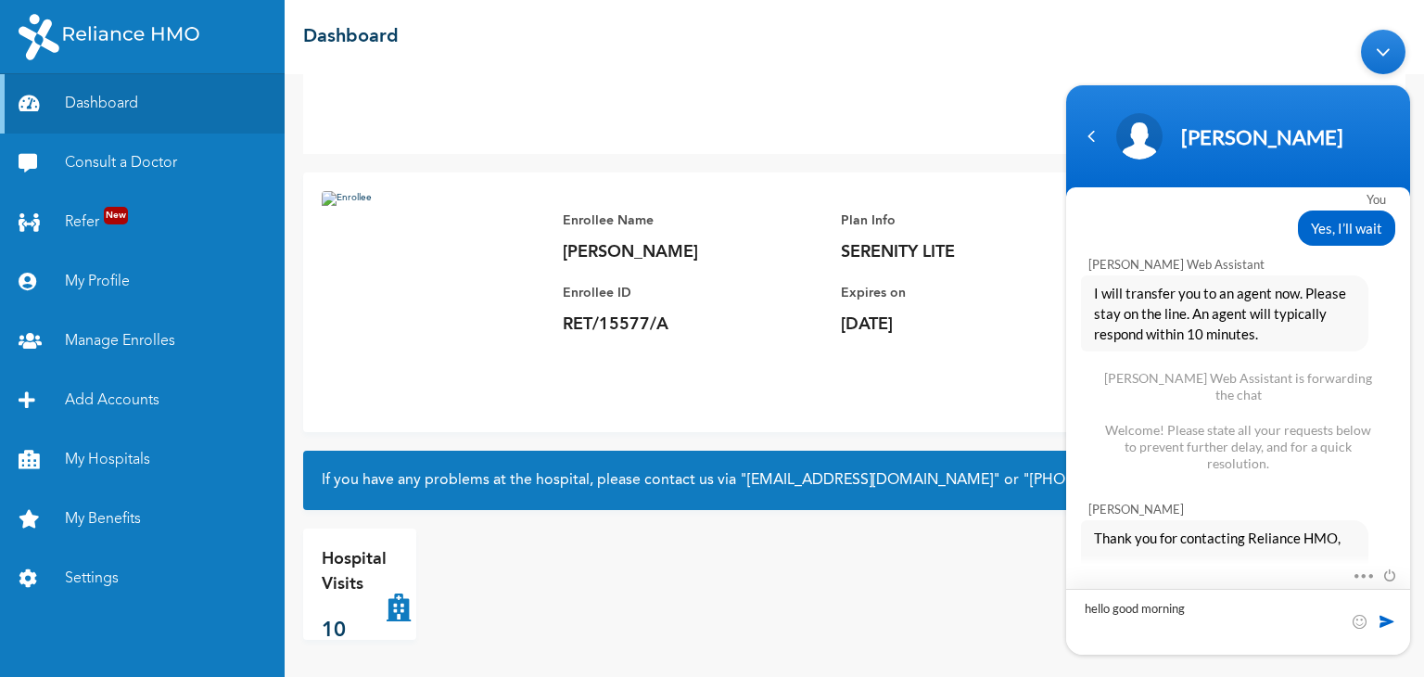
type textarea "hello good morning"
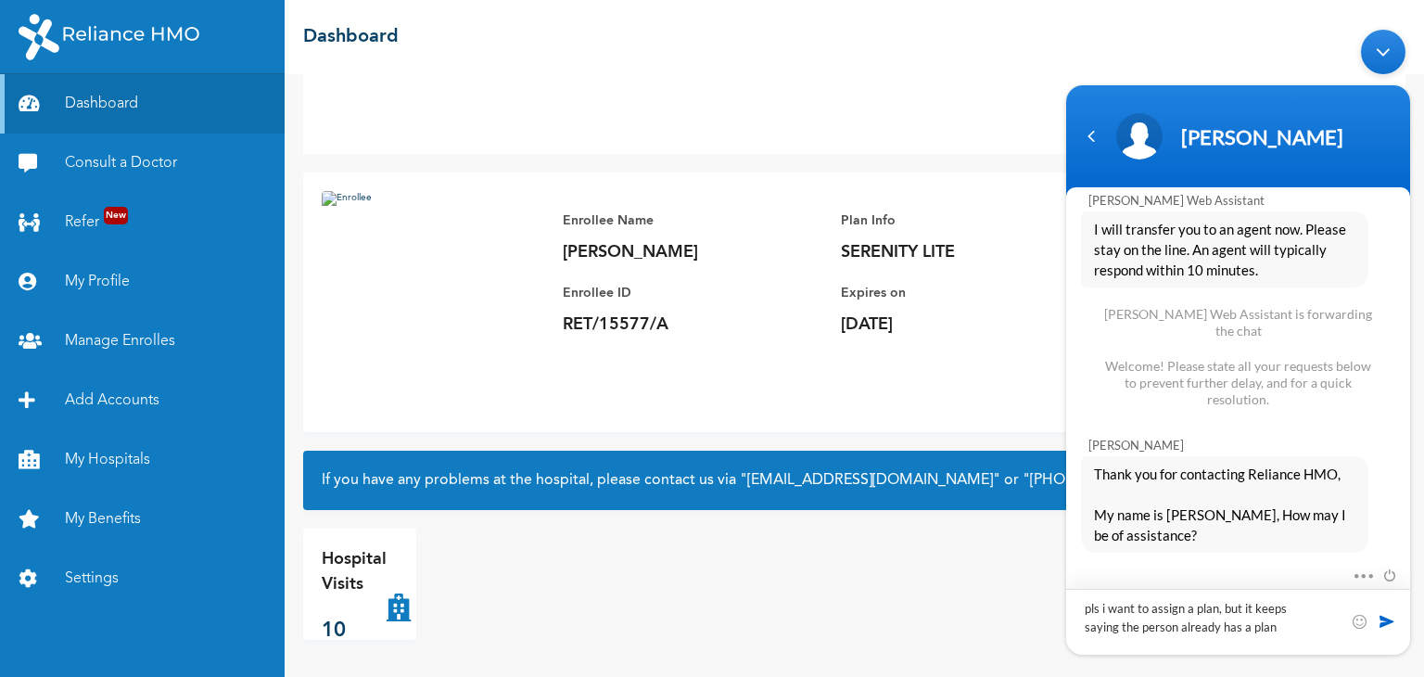
type textarea "pls i want to assign a plan, but it keeps saying the person already has a plan"
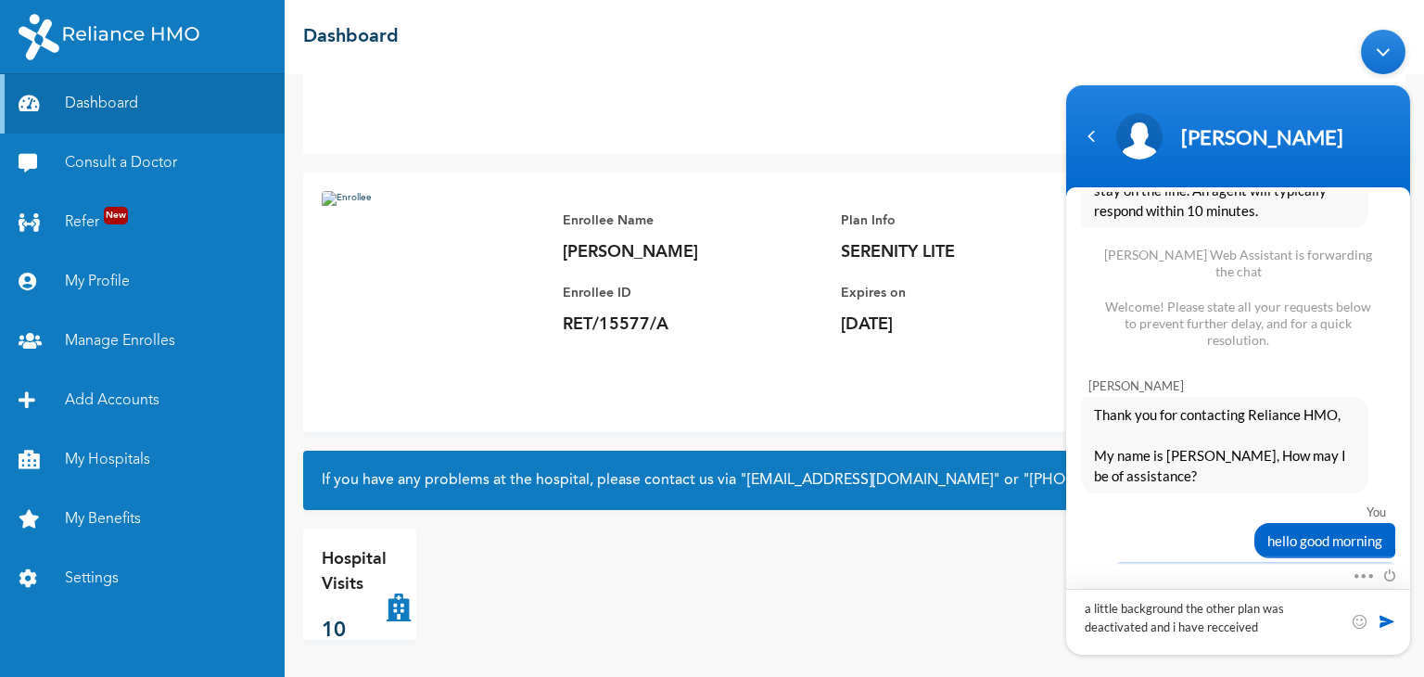
click at [1228, 625] on textarea "a little background the other plan was deactivated and i have recceived" at bounding box center [1238, 621] width 344 height 66
type textarea "a little background the other plan was deactivated and i have received a refund"
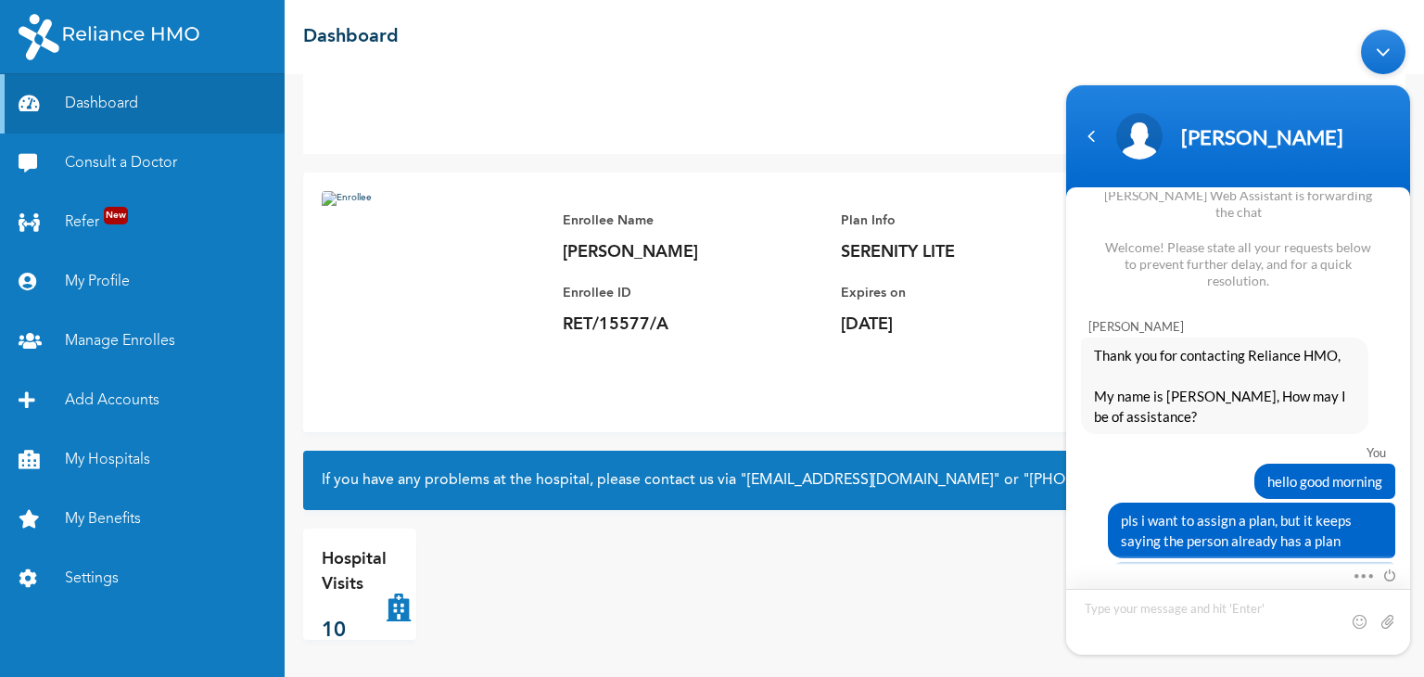
click at [1128, 607] on textarea "Type your message and hit 'Enter'" at bounding box center [1238, 621] width 344 height 66
type textarea "hello"
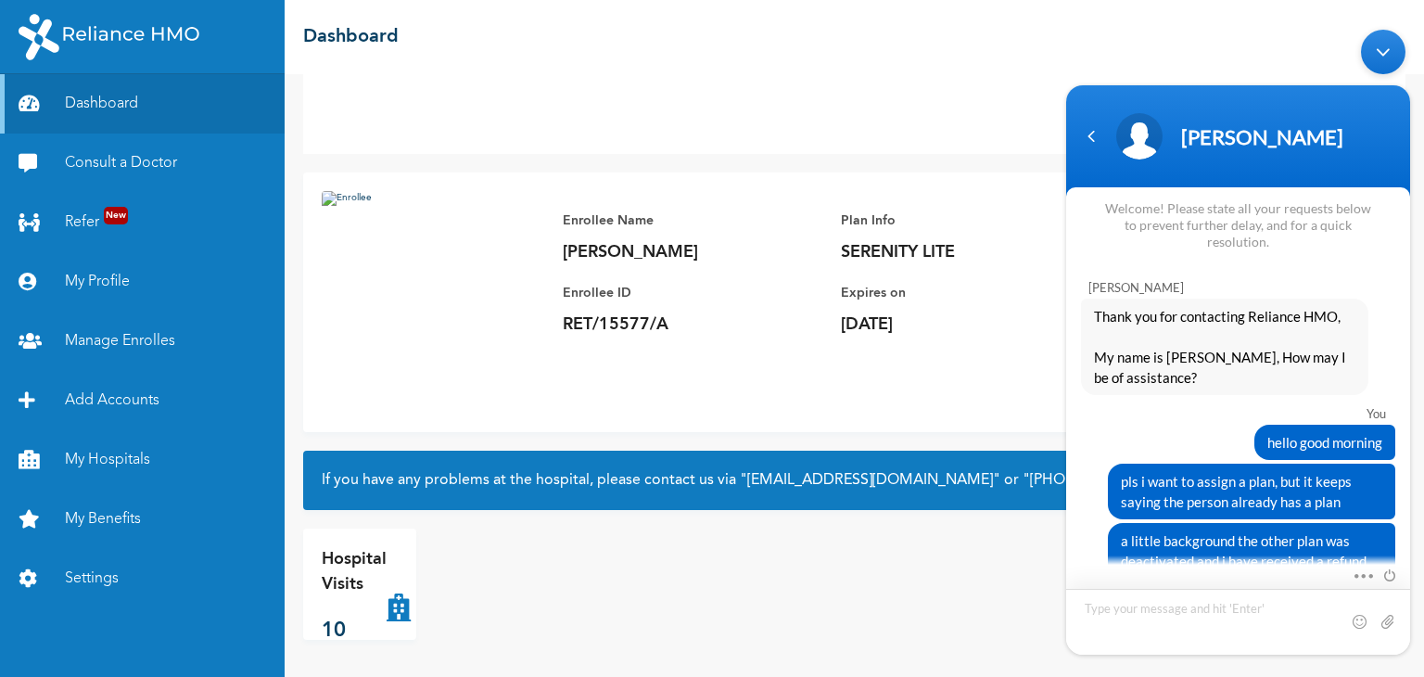
scroll to position [5168, 0]
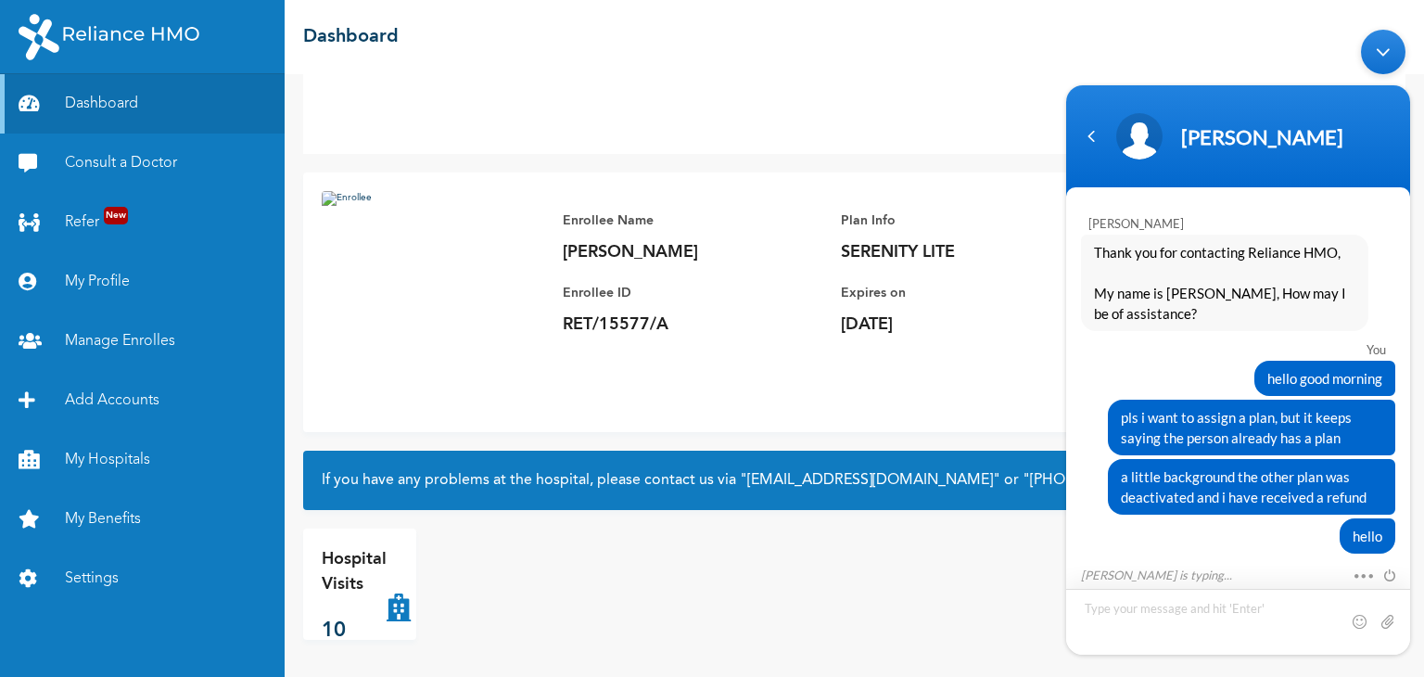
click at [1149, 616] on textarea "Type your message and hit 'Enter'" at bounding box center [1238, 621] width 344 height 66
type textarea "and the name?"
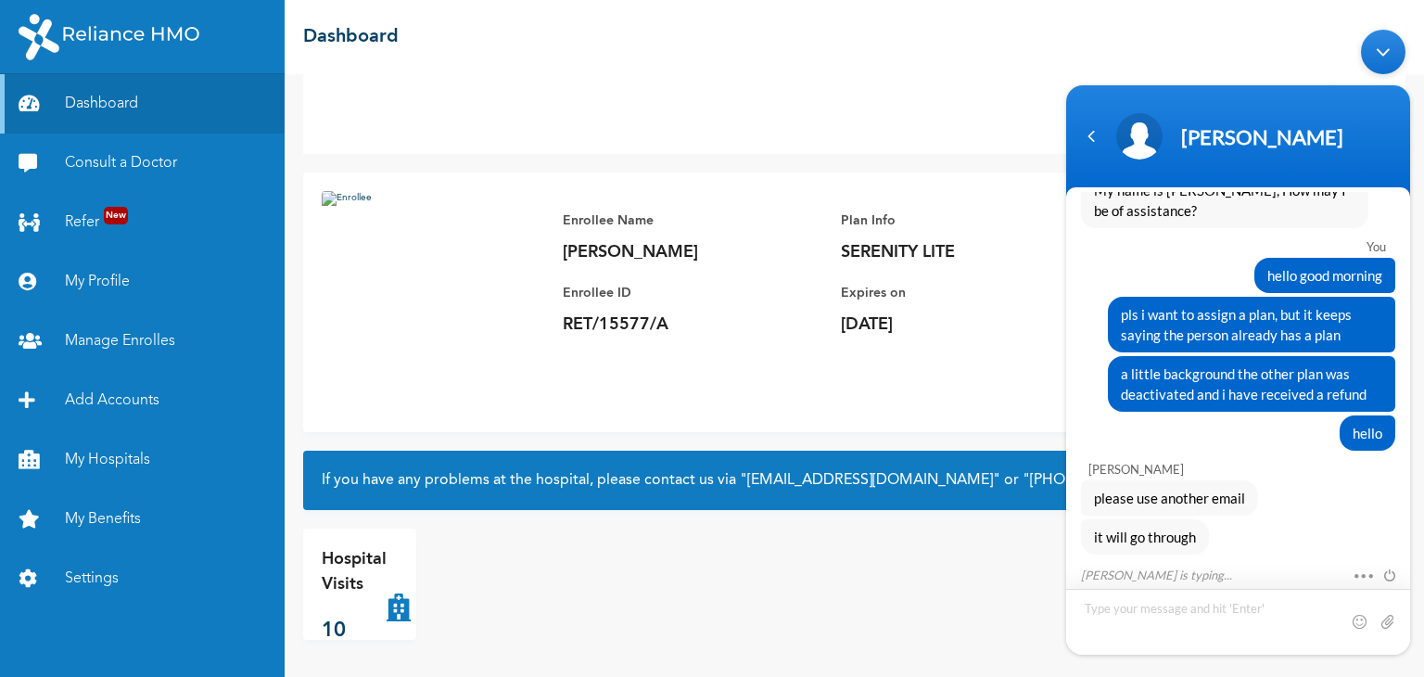
scroll to position [5336, 0]
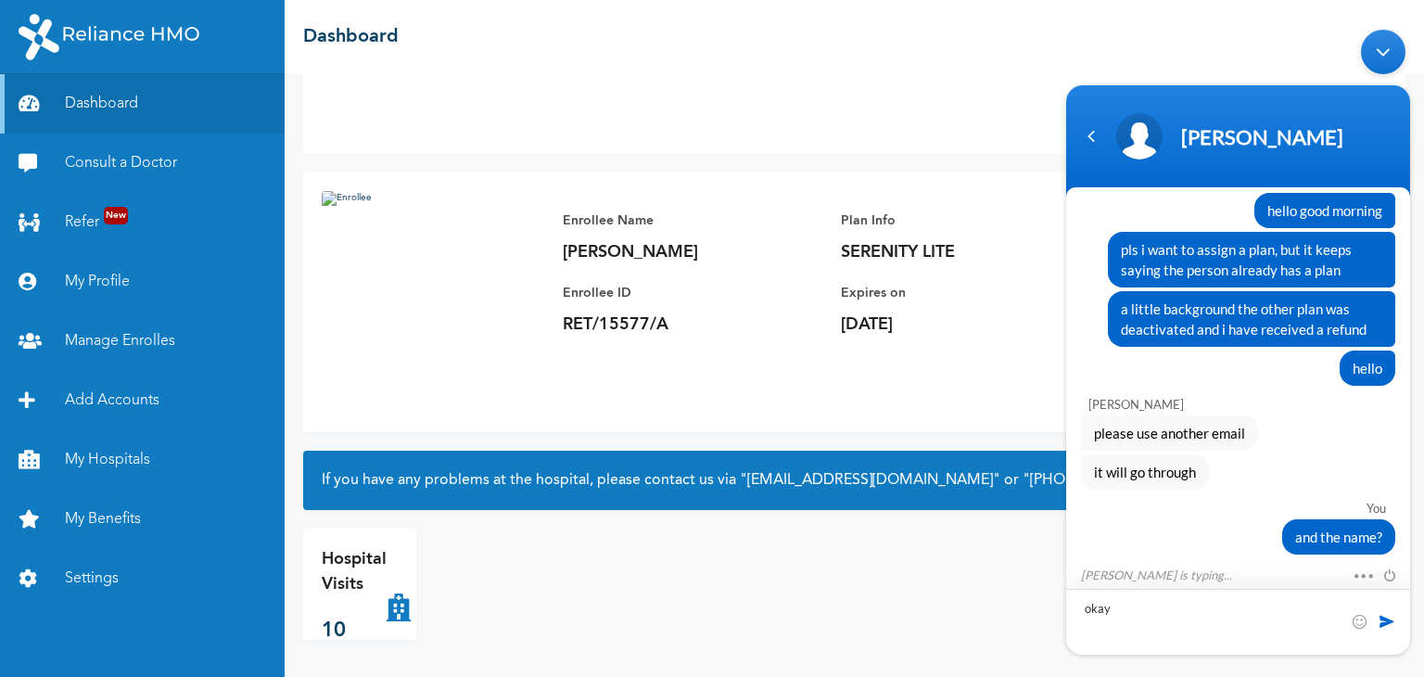
type textarea "okay"
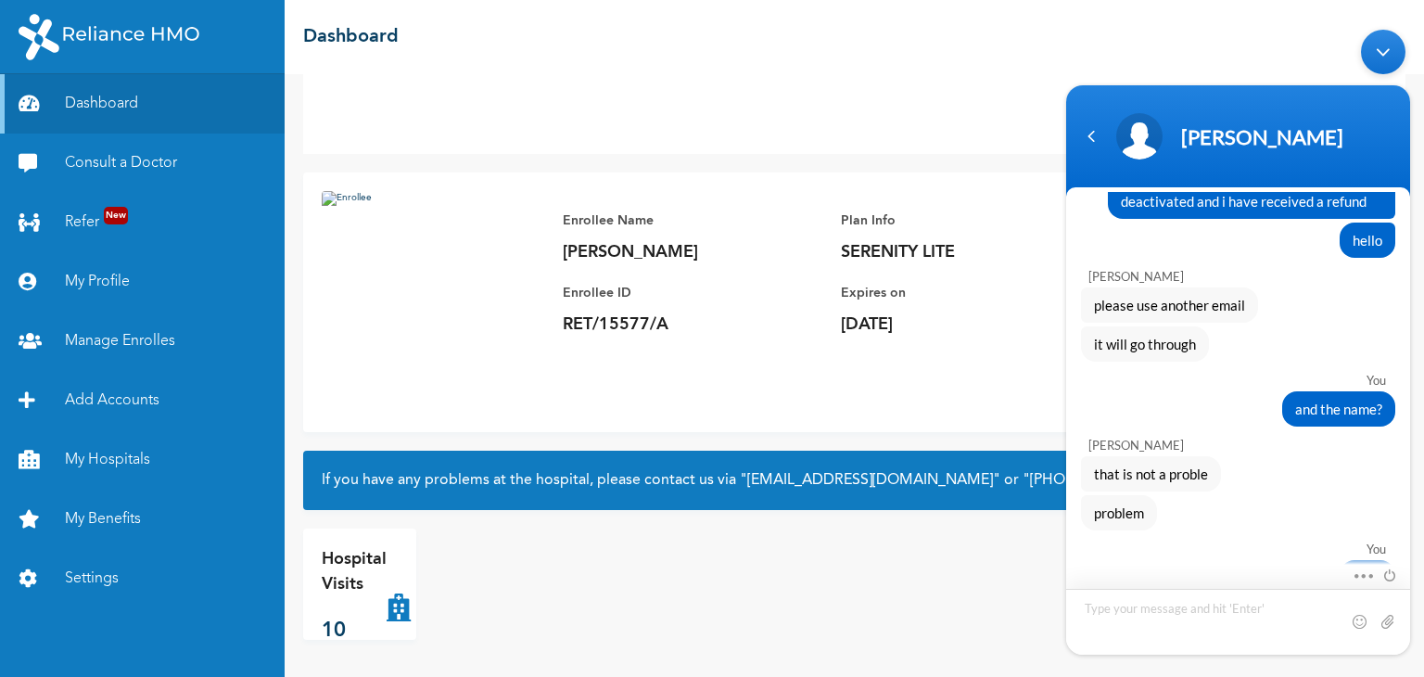
scroll to position [5438, 0]
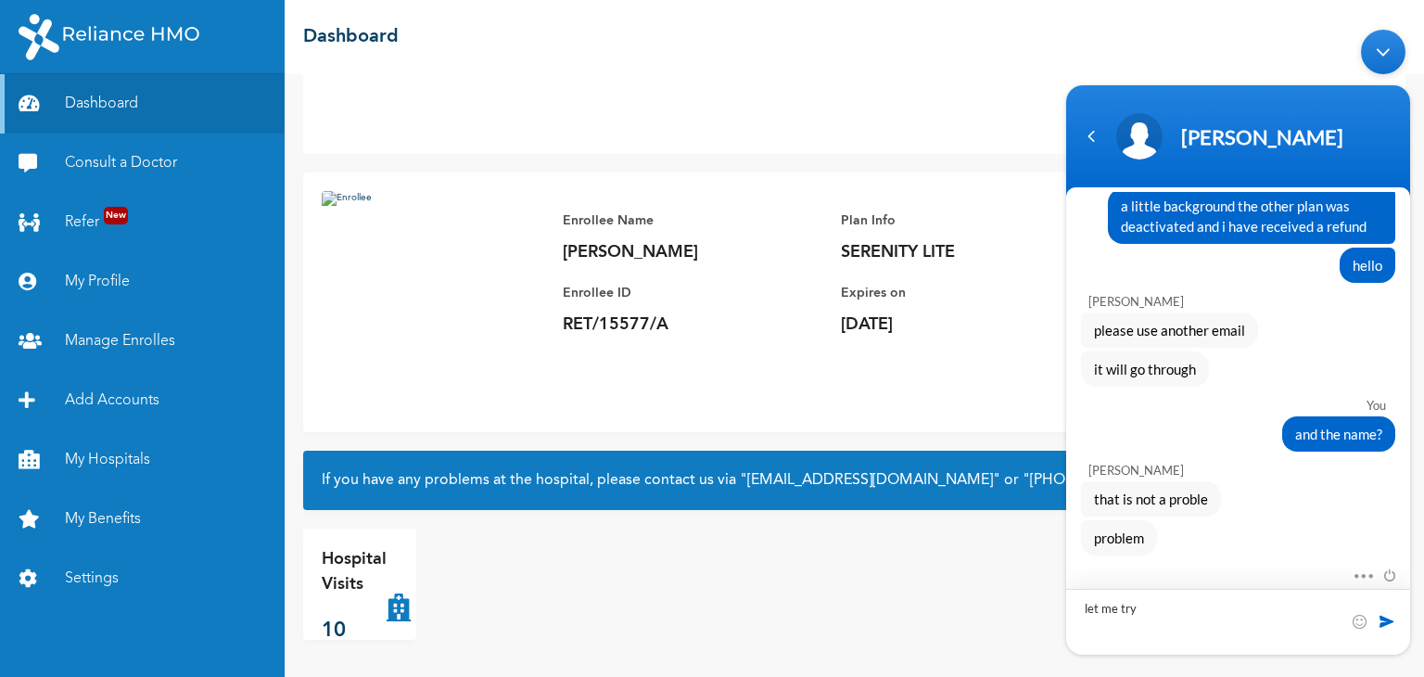
type textarea "let me try"
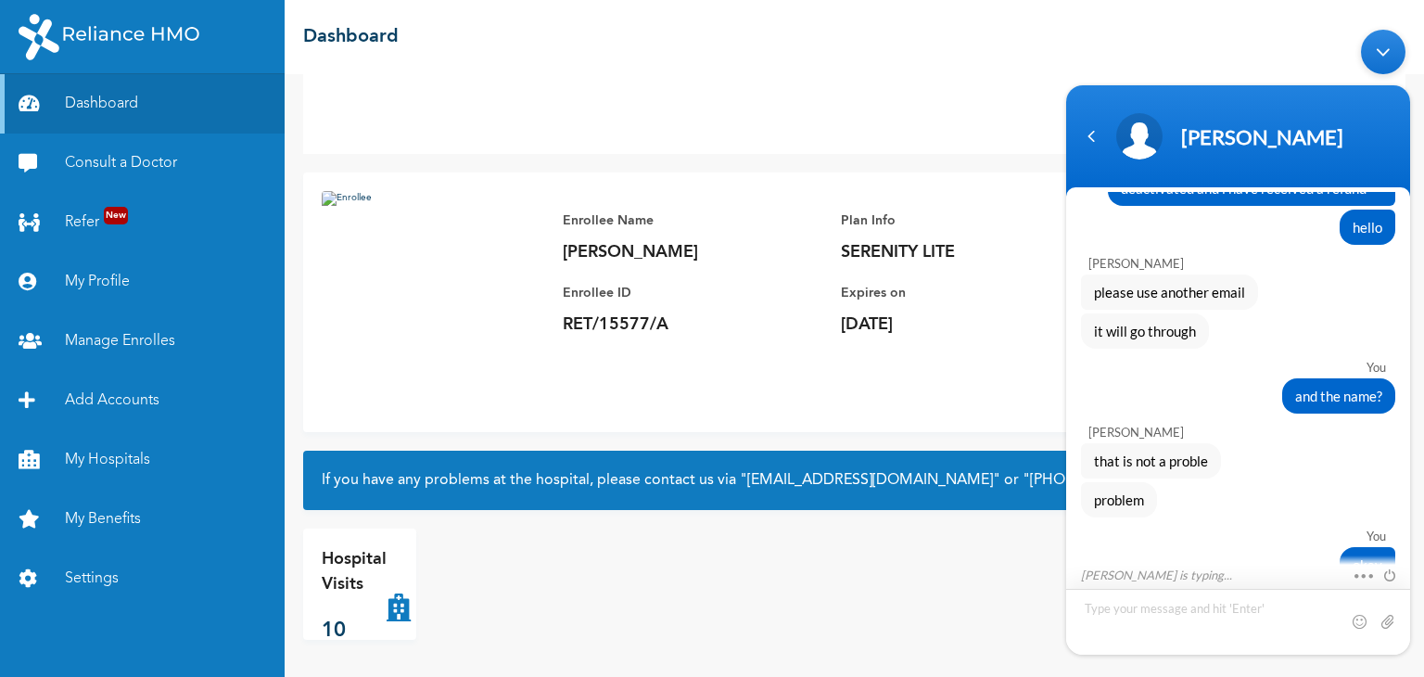
scroll to position [5562, 0]
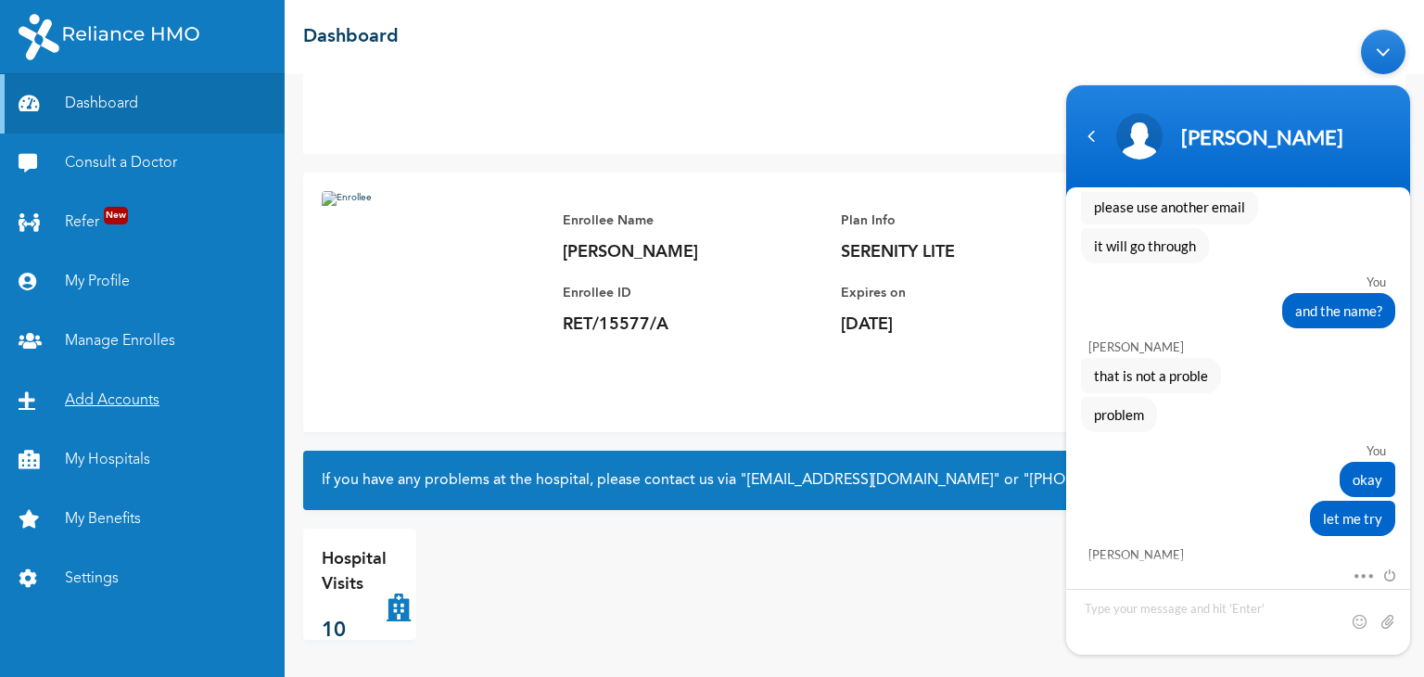
click at [108, 402] on link "Add Accounts" at bounding box center [142, 400] width 285 height 59
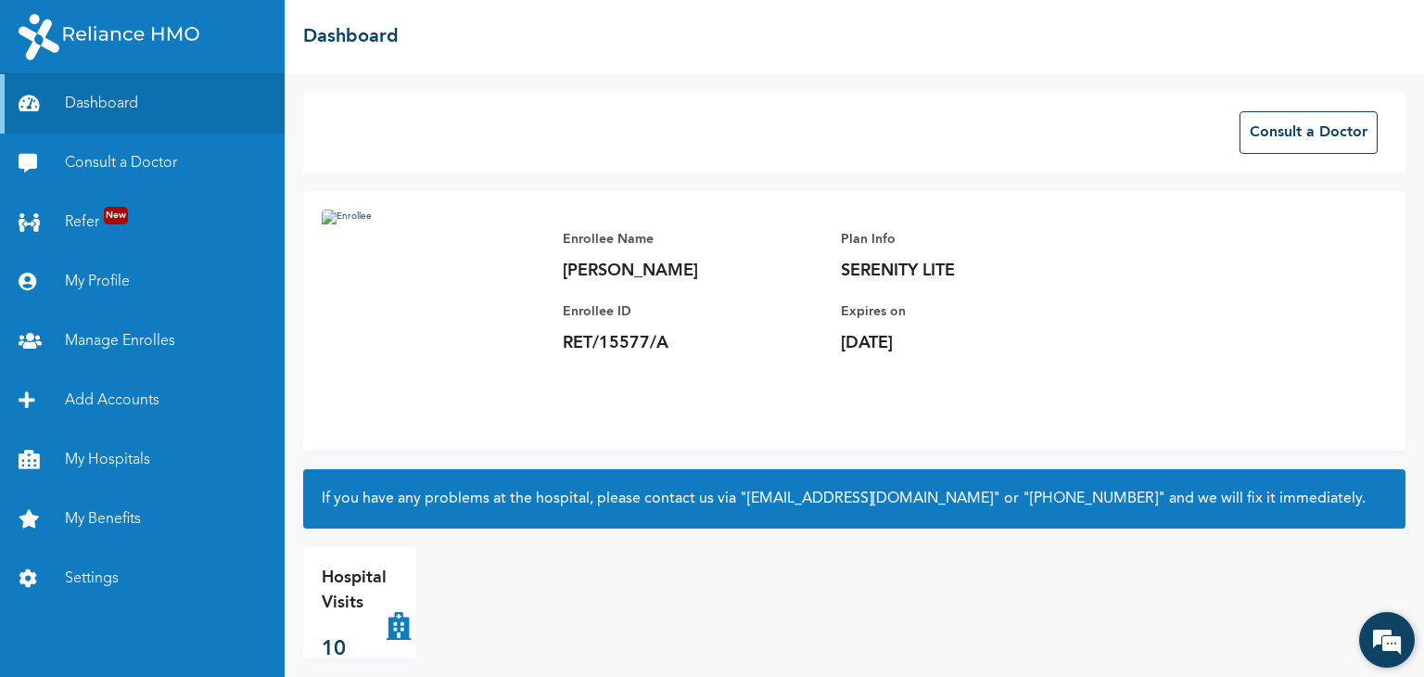
click at [1387, 646] on em at bounding box center [1387, 640] width 50 height 50
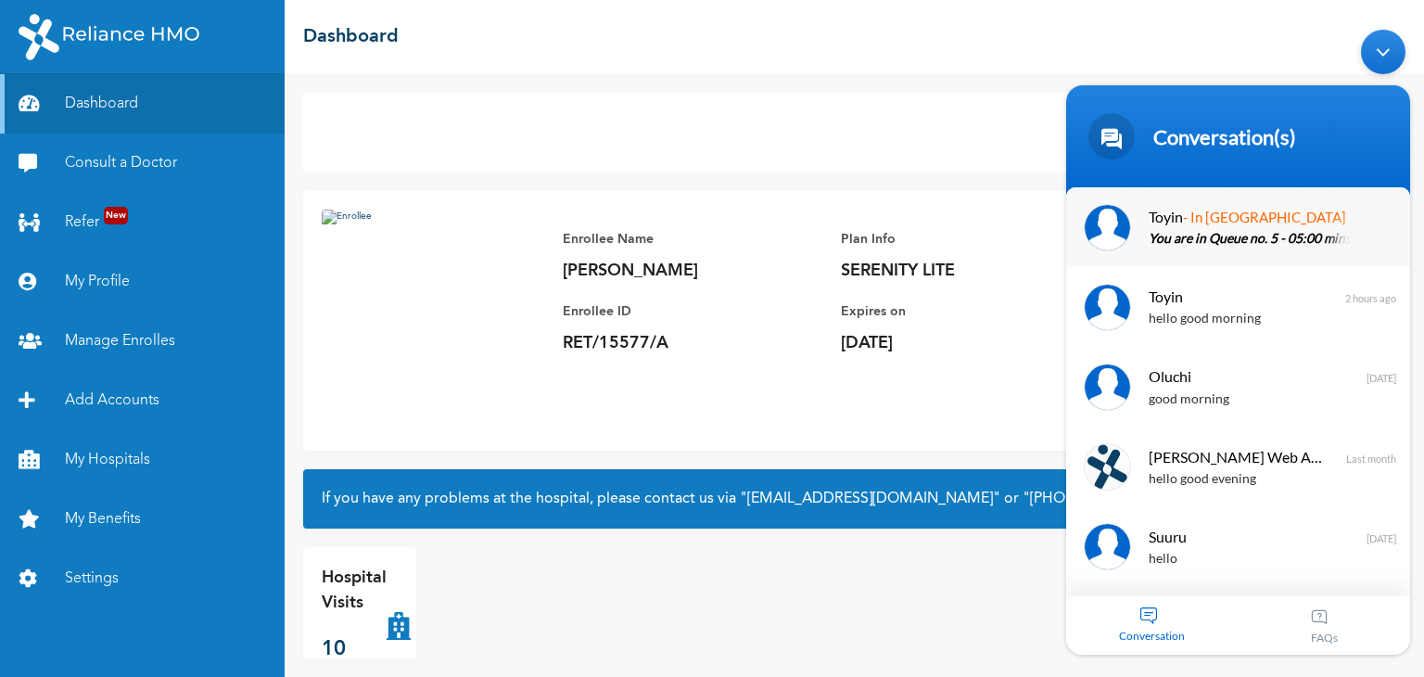
click at [1180, 226] on span "Toyin" at bounding box center [1165, 215] width 34 height 25
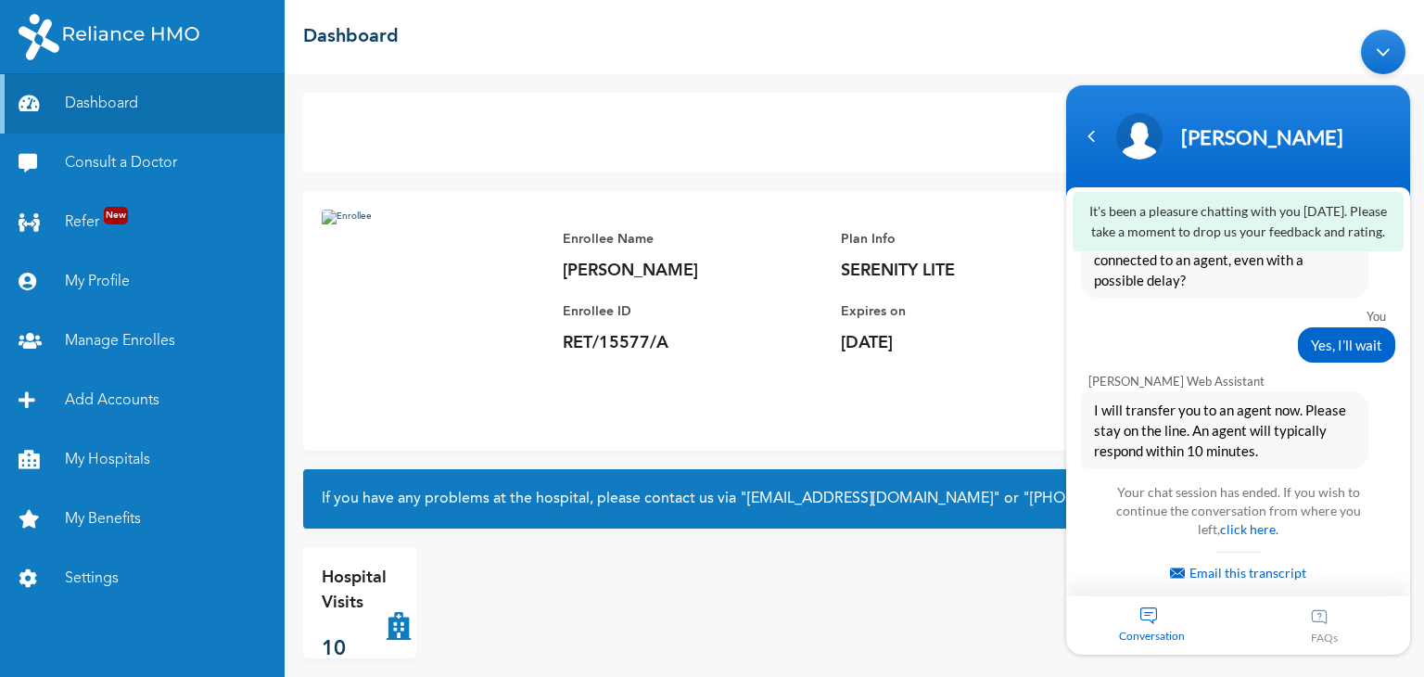
scroll to position [6237, 0]
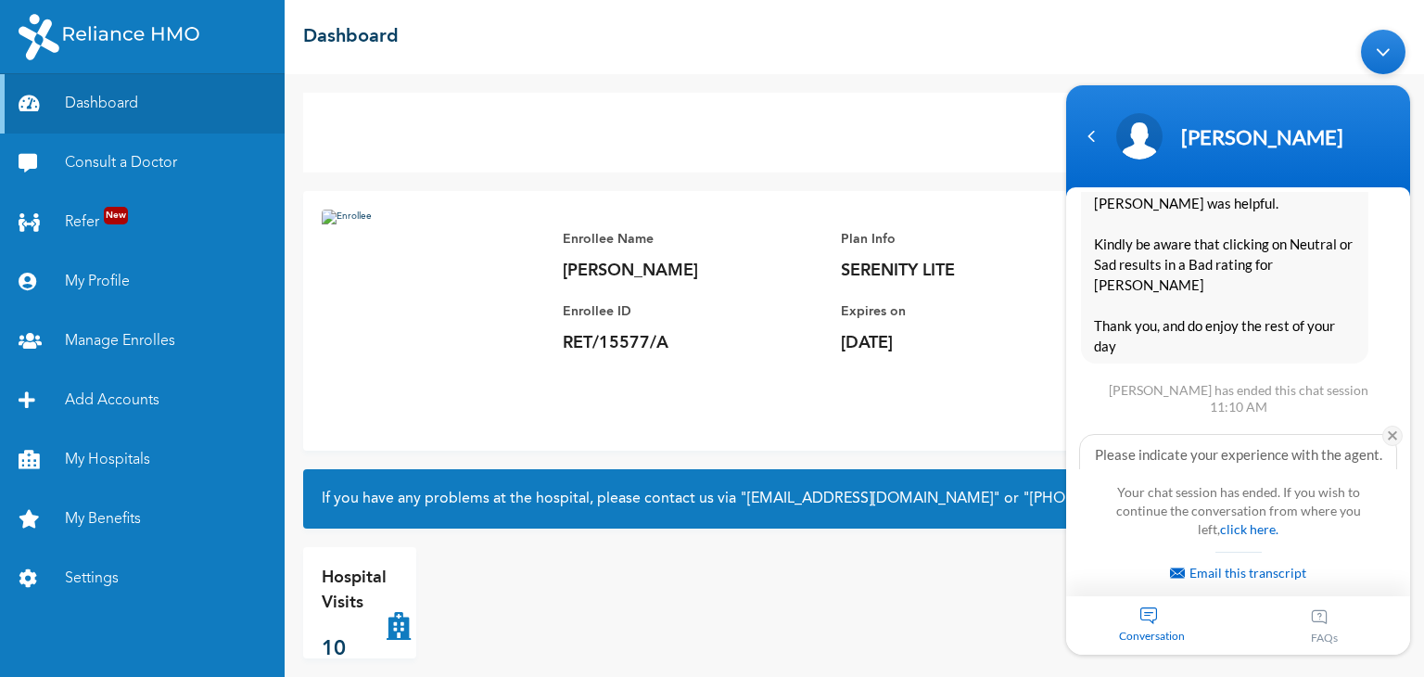
click at [1389, 425] on em at bounding box center [1392, 435] width 20 height 20
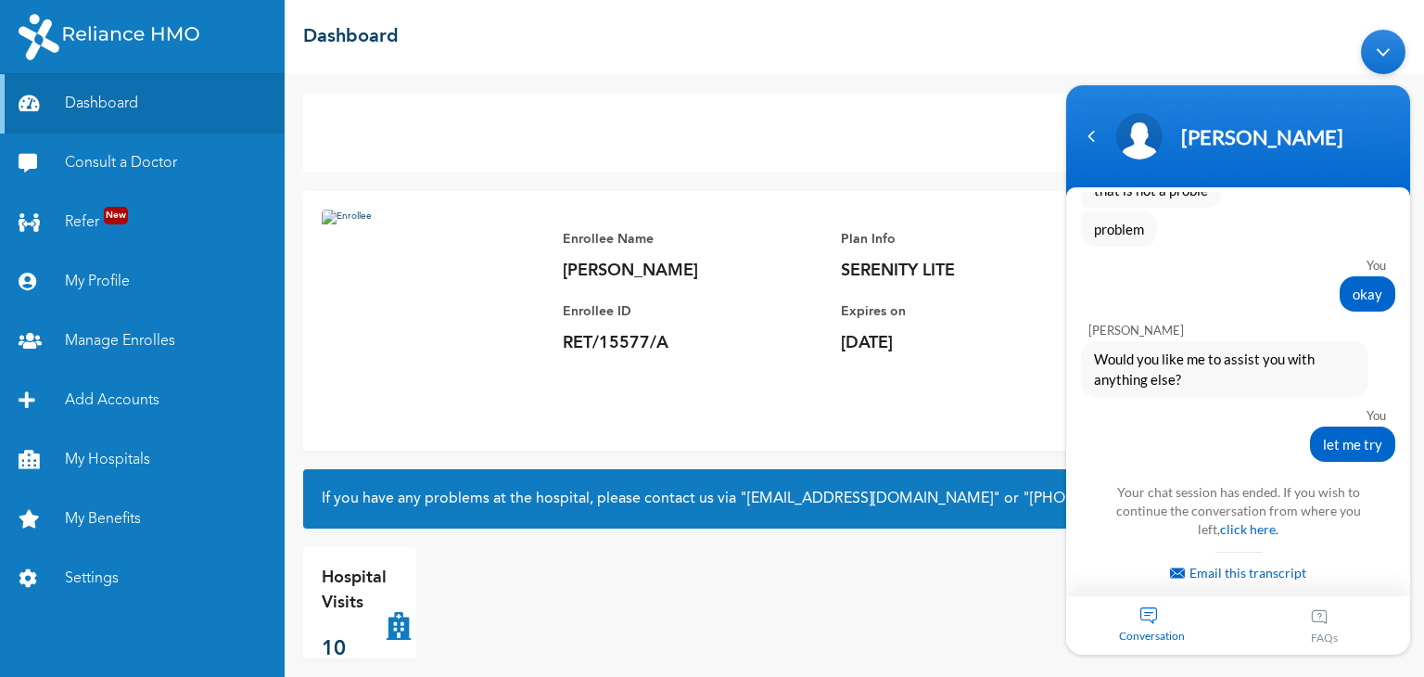
scroll to position [5747, 0]
click at [887, 620] on div "Hospital Visits 10" at bounding box center [854, 602] width 1102 height 111
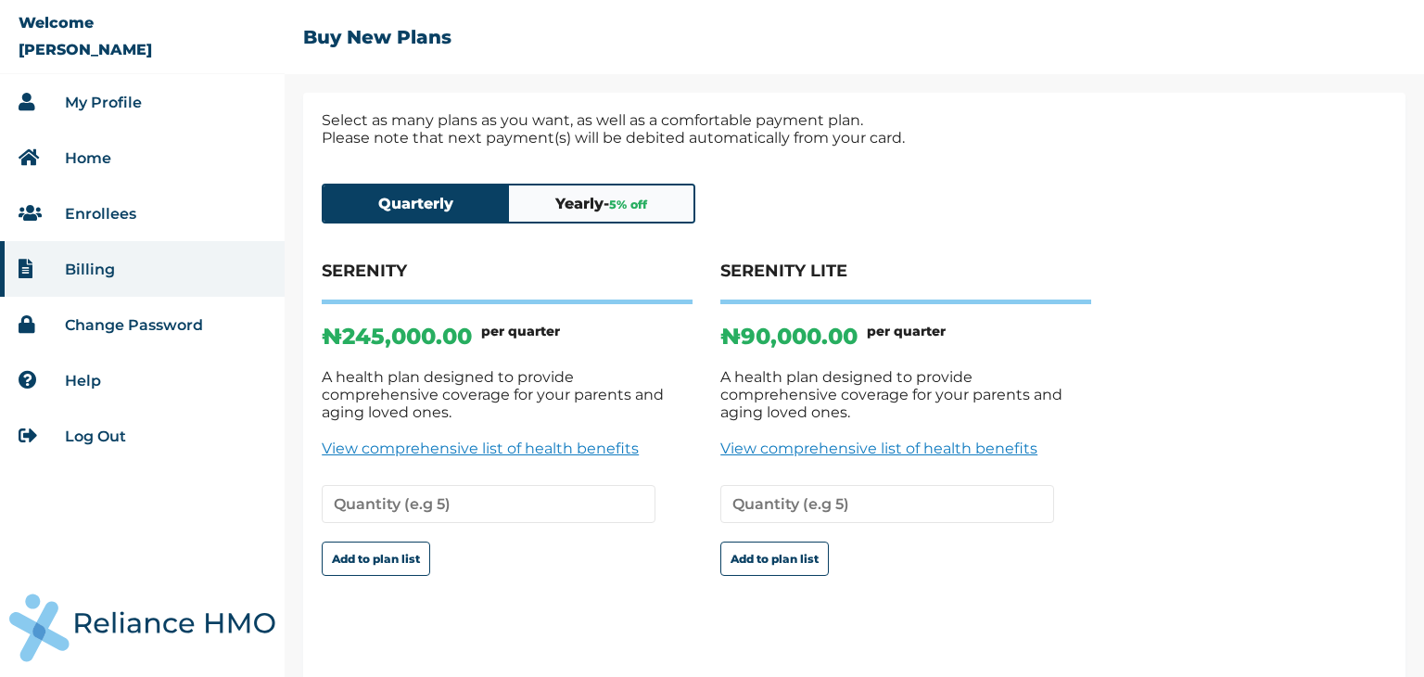
click at [100, 212] on link "Enrollees" at bounding box center [100, 214] width 71 height 18
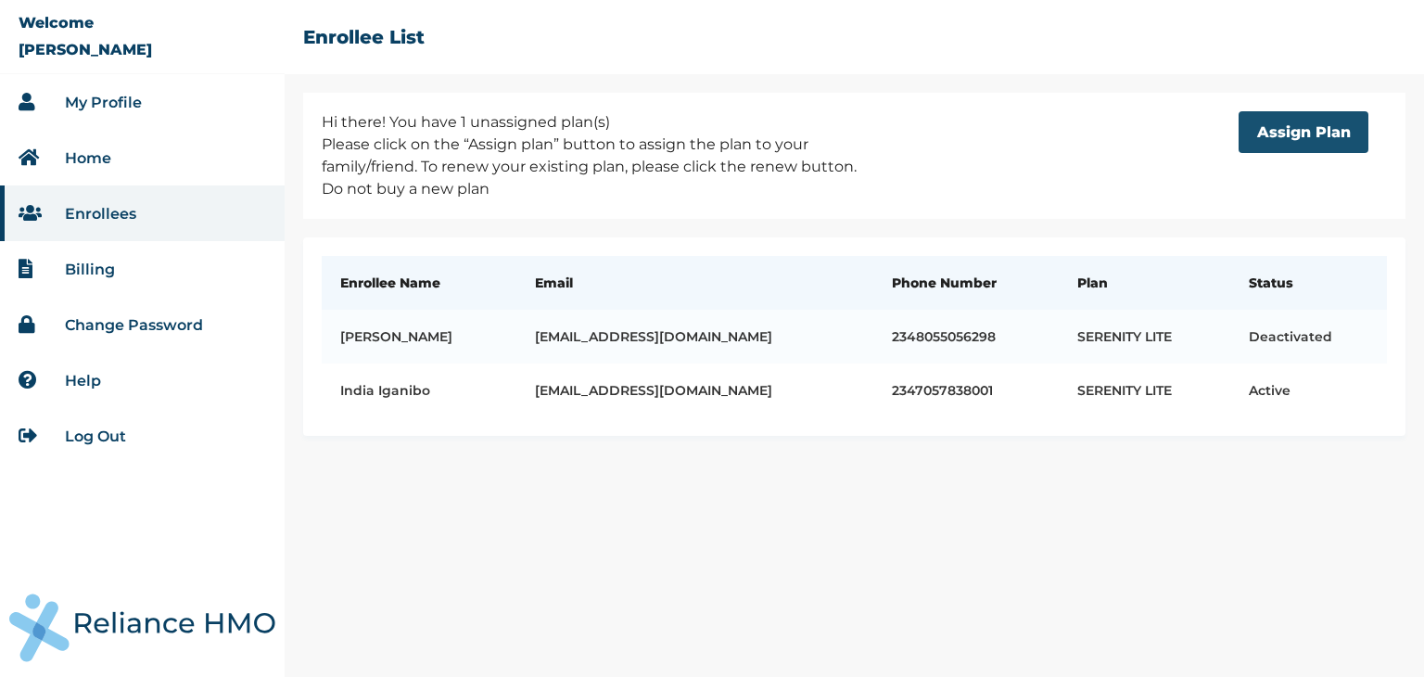
click at [1278, 133] on button "Assign Plan" at bounding box center [1303, 132] width 130 height 42
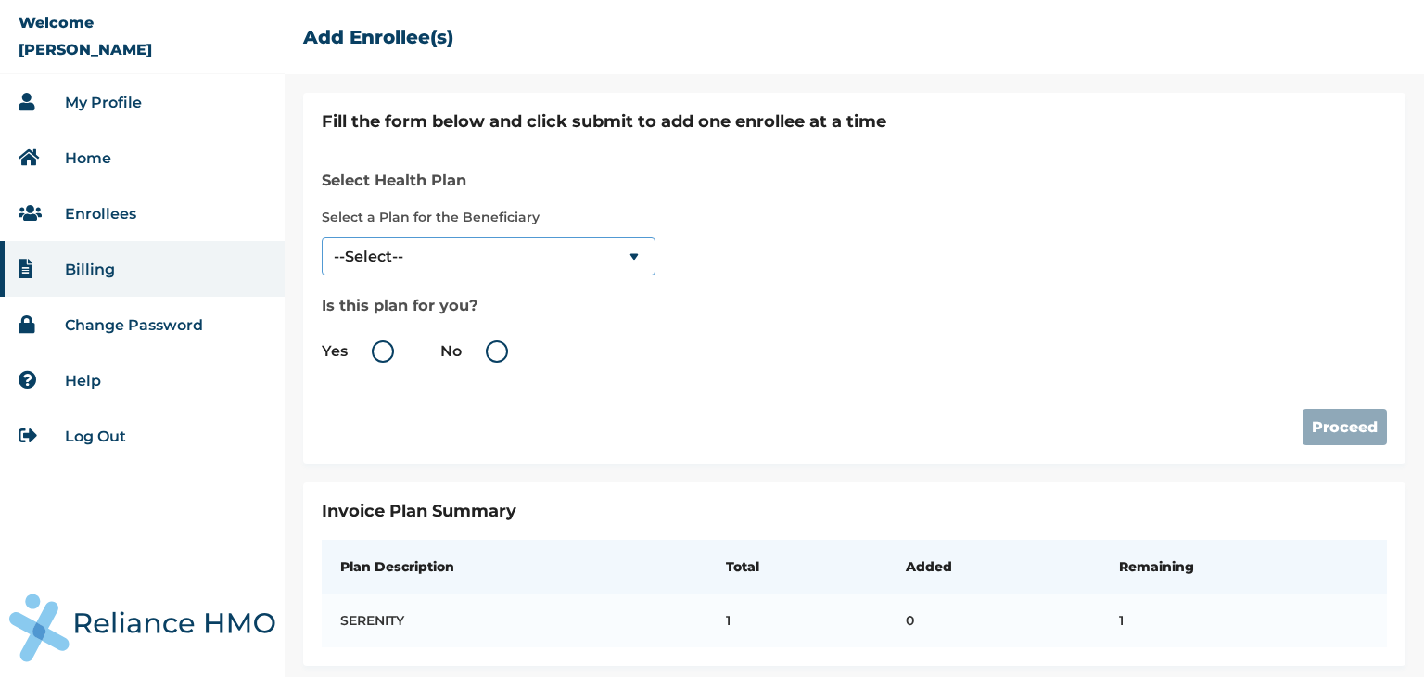
click at [465, 260] on select "--Select-- SERENITY" at bounding box center [489, 256] width 334 height 38
select select "18027"
click at [322, 237] on select "--Select-- SERENITY" at bounding box center [489, 256] width 334 height 38
click at [389, 355] on label "Yes" at bounding box center [363, 351] width 82 height 22
click at [366, 355] on input "Yes" at bounding box center [351, 351] width 30 height 30
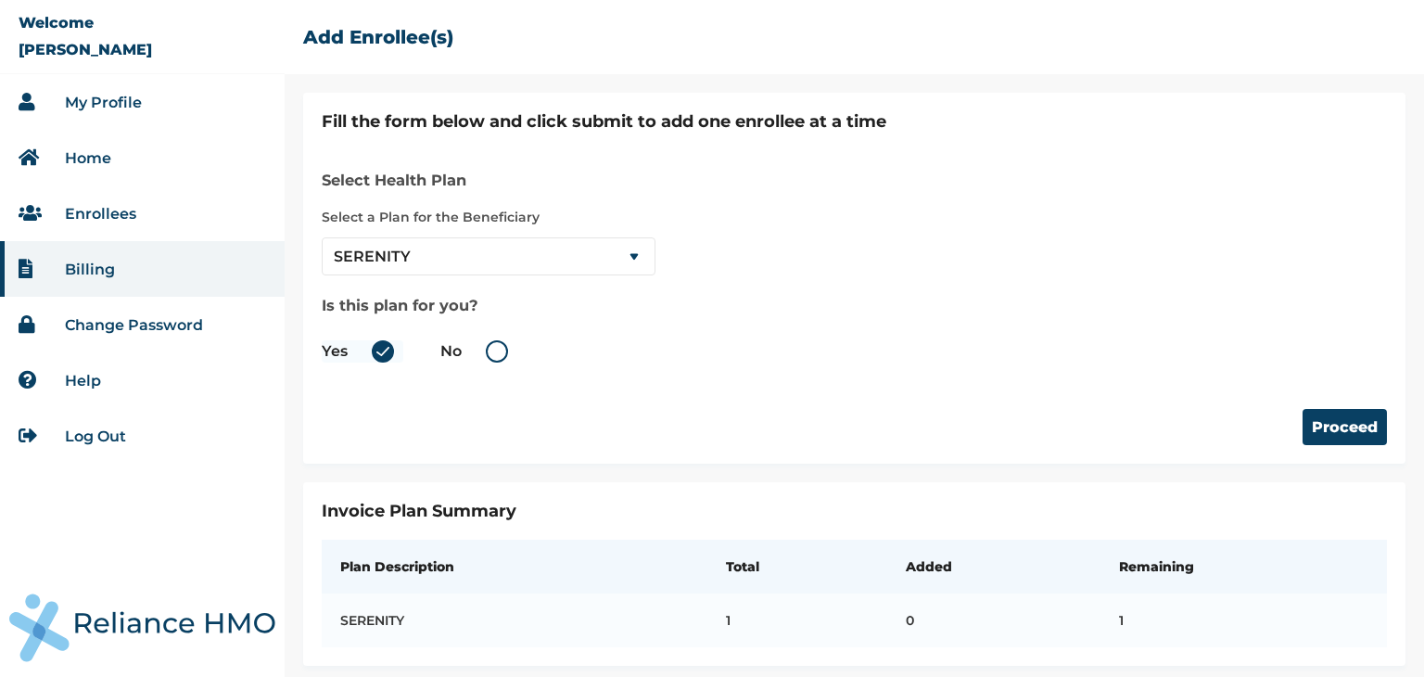
radio input "true"
click at [1302, 422] on button "Proceed" at bounding box center [1344, 427] width 84 height 36
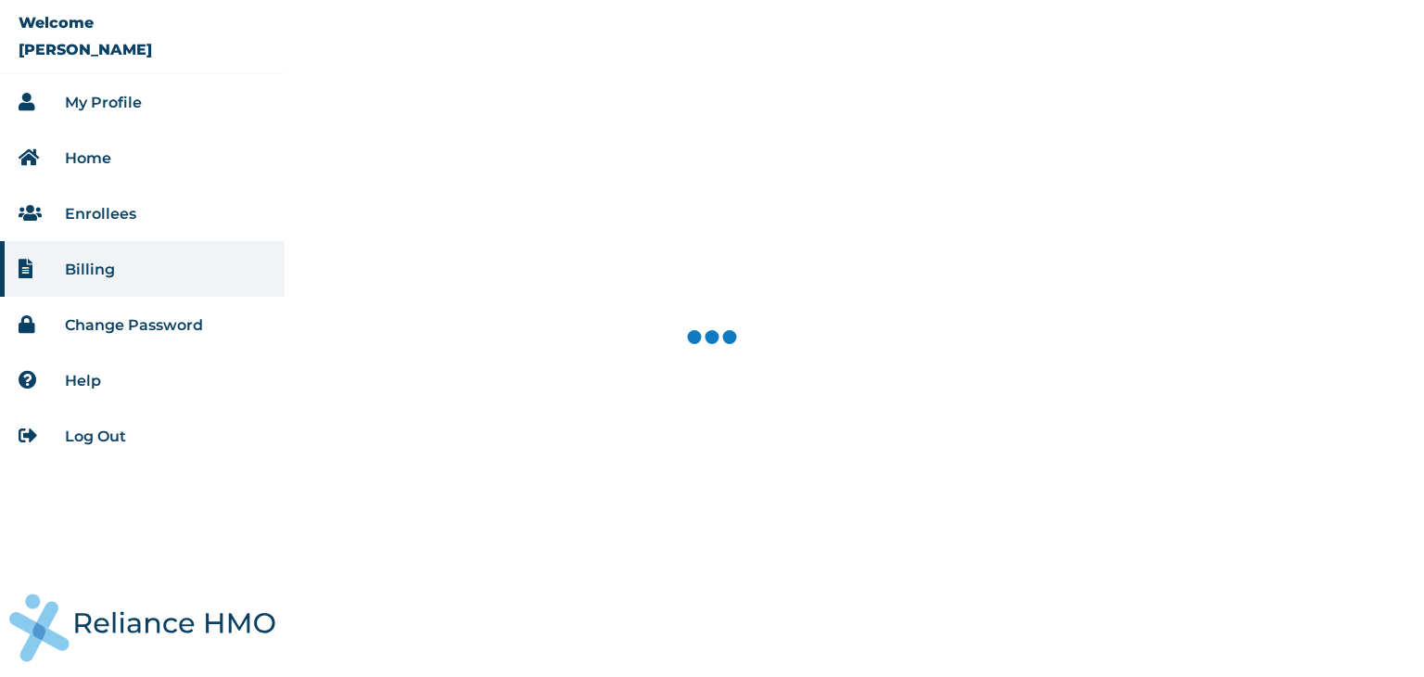
select select "18027"
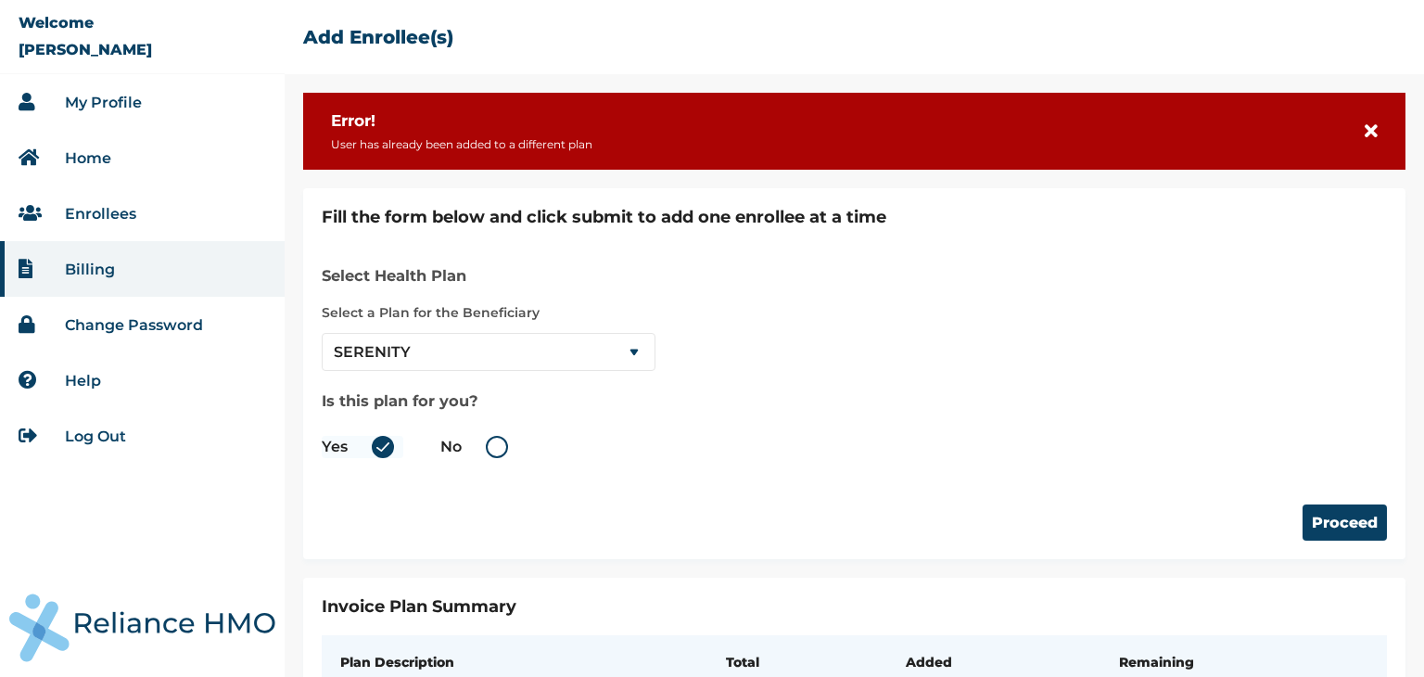
click at [497, 450] on label "No" at bounding box center [478, 447] width 77 height 22
click at [480, 450] on input "No" at bounding box center [465, 447] width 30 height 30
radio input "true"
click at [1327, 519] on button "Proceed" at bounding box center [1344, 522] width 84 height 36
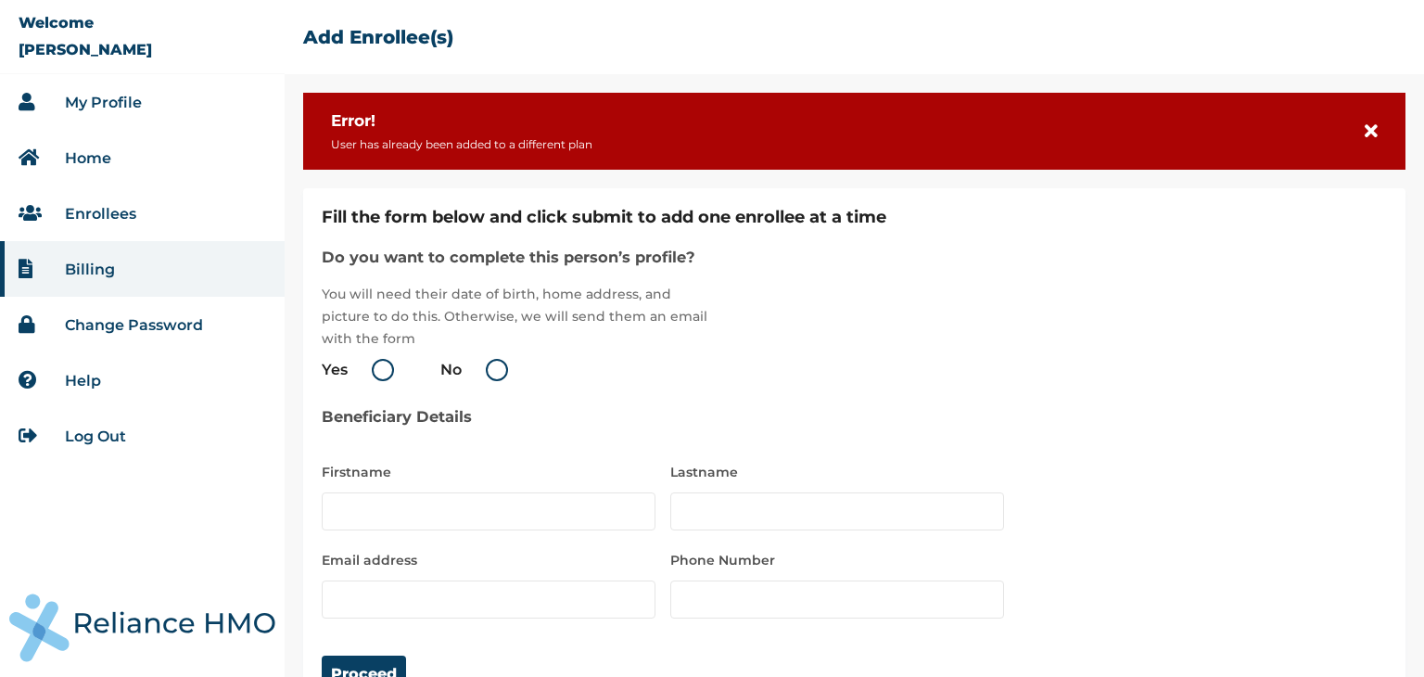
click at [382, 369] on label "Yes" at bounding box center [363, 370] width 82 height 22
click at [366, 369] on input "Yes" at bounding box center [351, 370] width 30 height 30
radio input "true"
click at [395, 505] on input "text" at bounding box center [489, 511] width 334 height 38
type input "ibifuro"
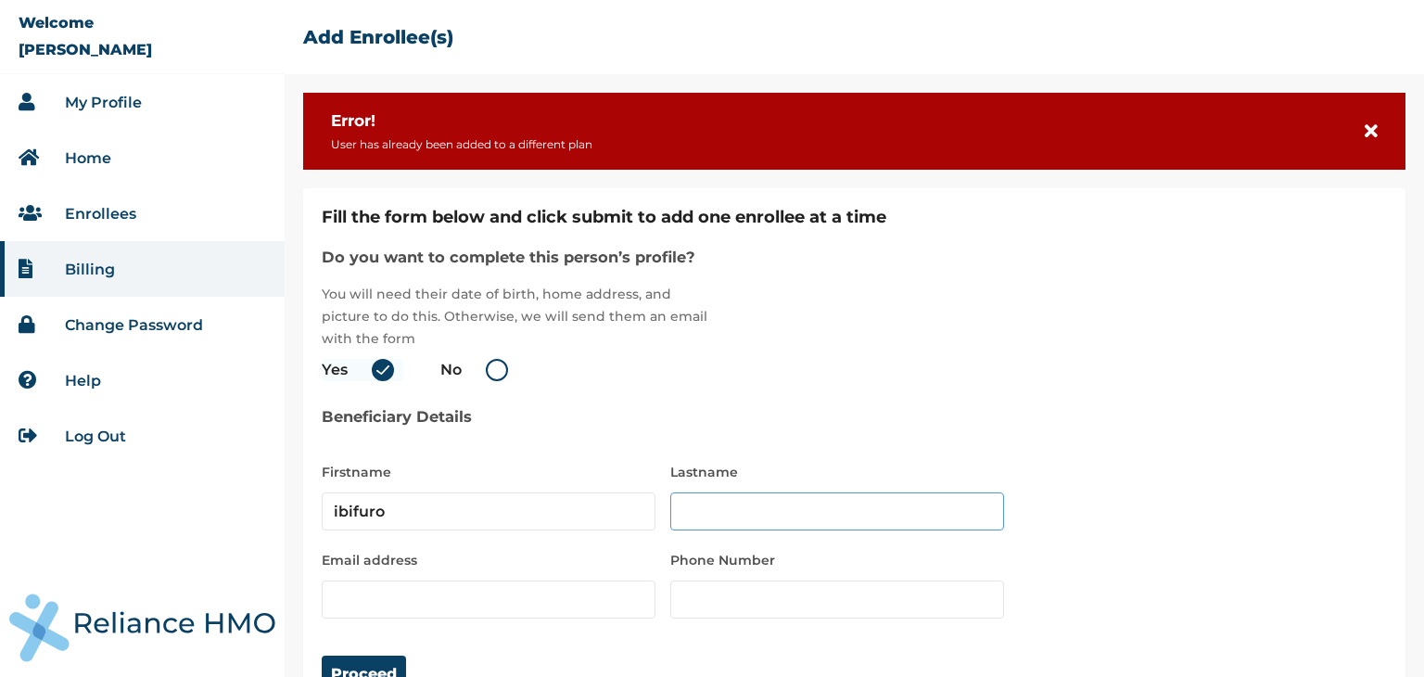
click at [730, 519] on input "text" at bounding box center [837, 511] width 334 height 38
type input "MACDONALD"
click at [426, 602] on input "email" at bounding box center [489, 599] width 334 height 38
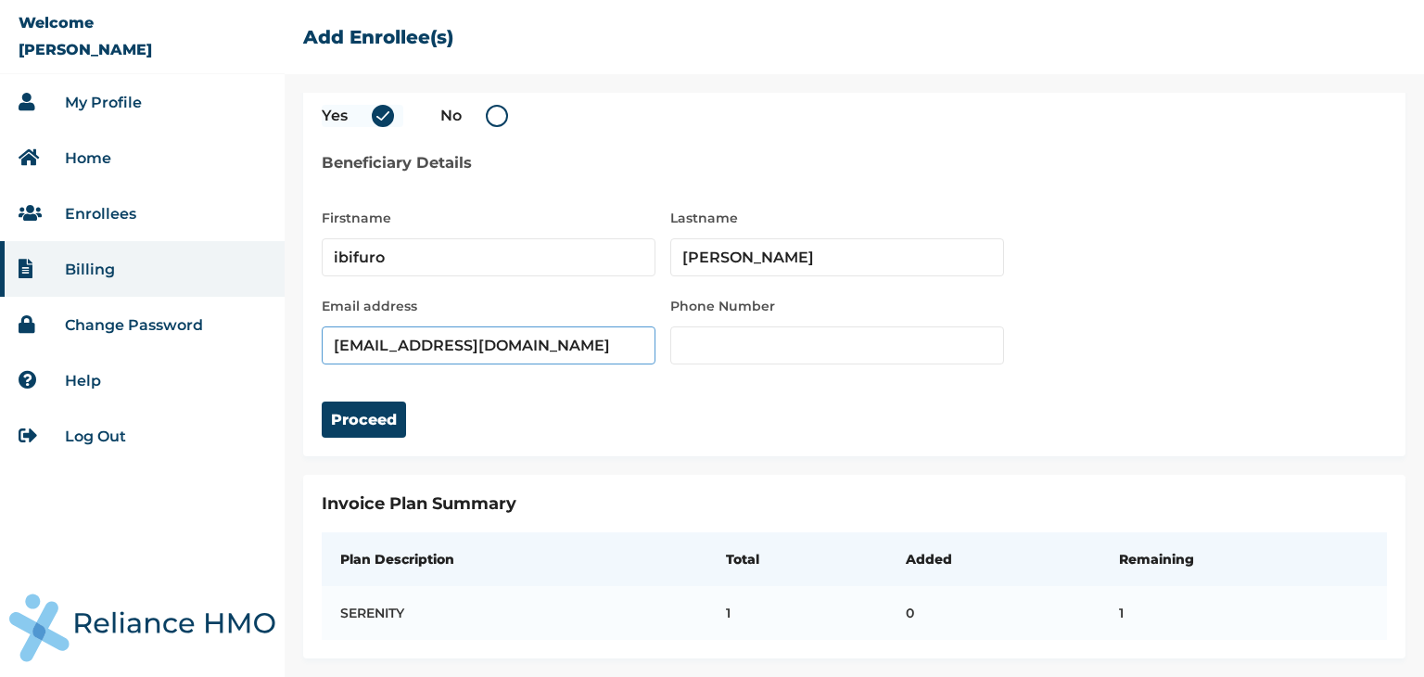
scroll to position [265, 0]
type input "macdonaldsoibi@gmail.com"
click at [847, 334] on input "number" at bounding box center [837, 345] width 334 height 38
type input "09058306581"
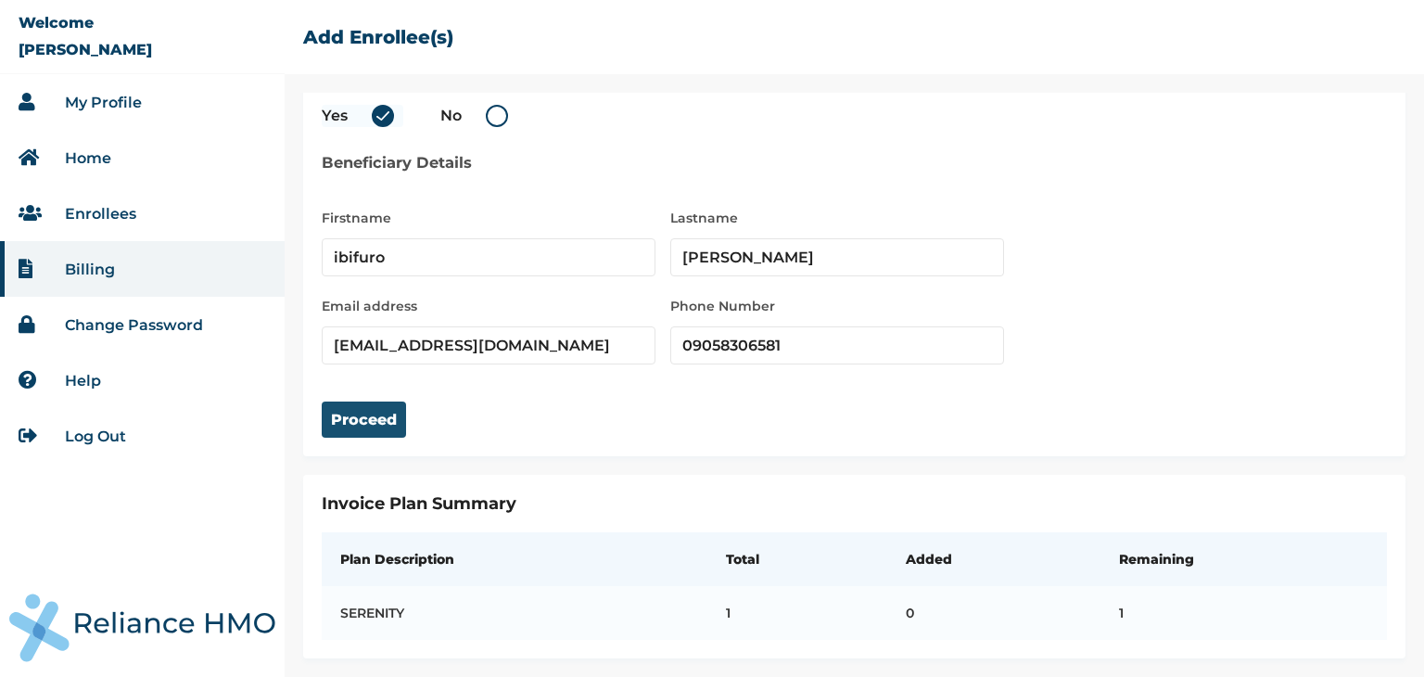
click at [379, 407] on button "Proceed" at bounding box center [364, 419] width 84 height 36
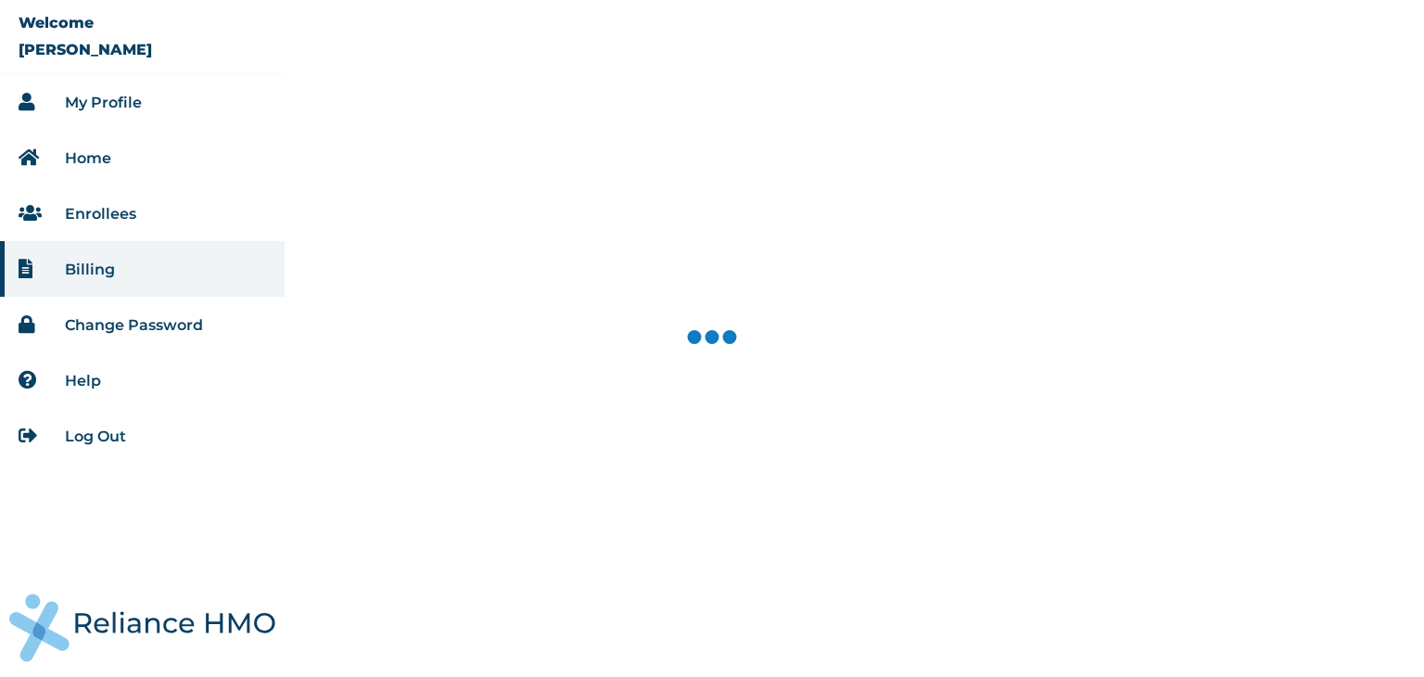
select select "18027"
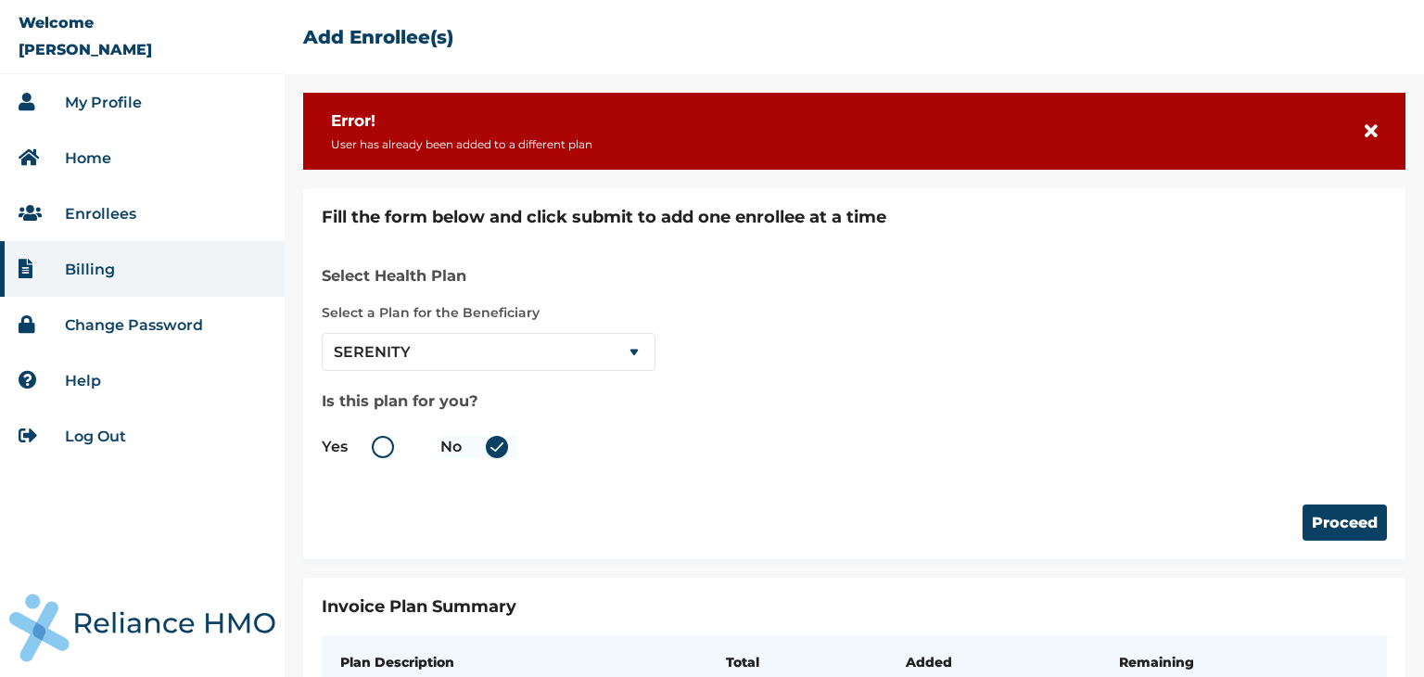
click at [1364, 133] on icon at bounding box center [1370, 131] width 13 height 19
